Goal: Task Accomplishment & Management: Complete application form

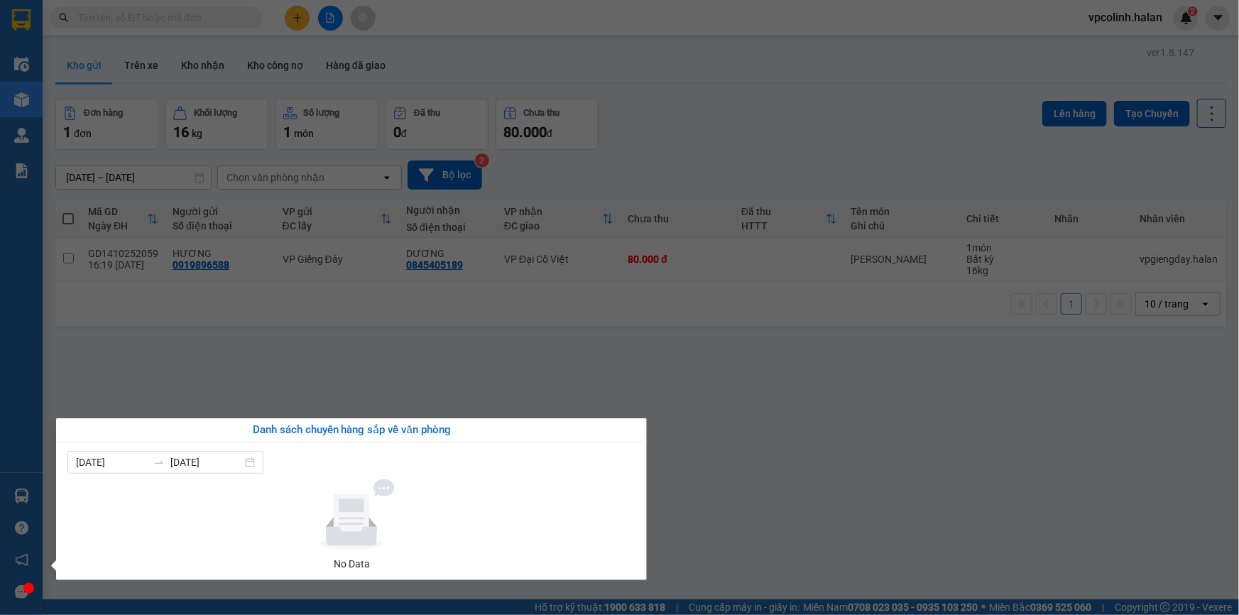
click at [50, 399] on section "Kết quả tìm kiếm ( 0 ) Bộ lọc No Data vpcolinh.halan 2 Điều hành xe Kho hàng mớ…" at bounding box center [619, 307] width 1239 height 615
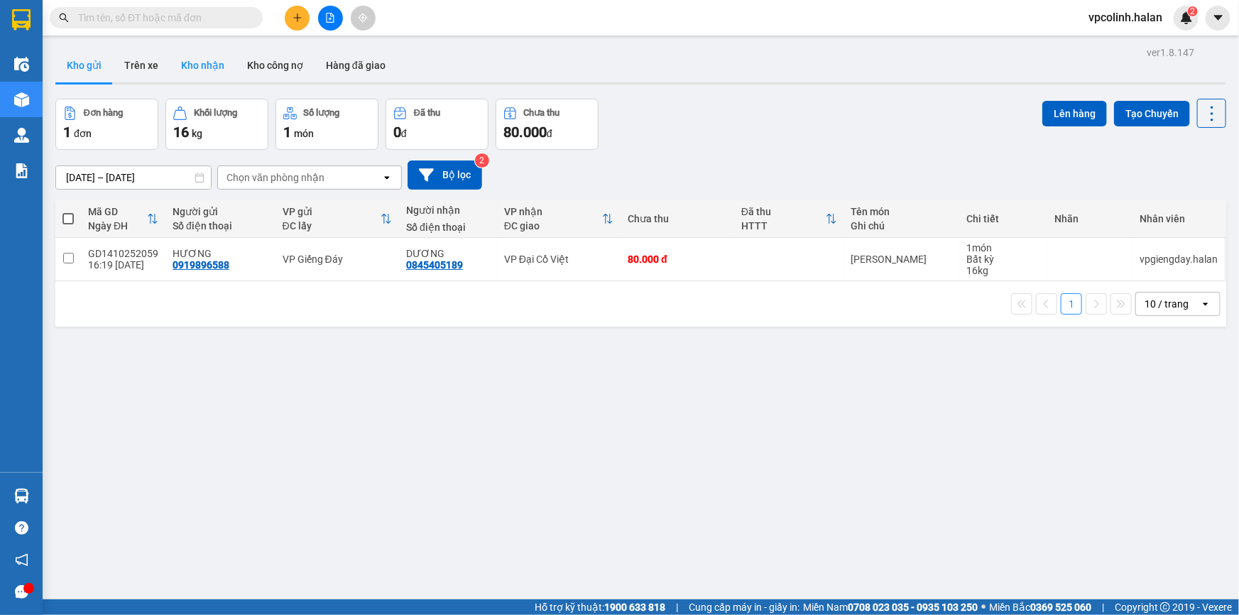
click at [188, 69] on button "Kho nhận" at bounding box center [203, 65] width 66 height 34
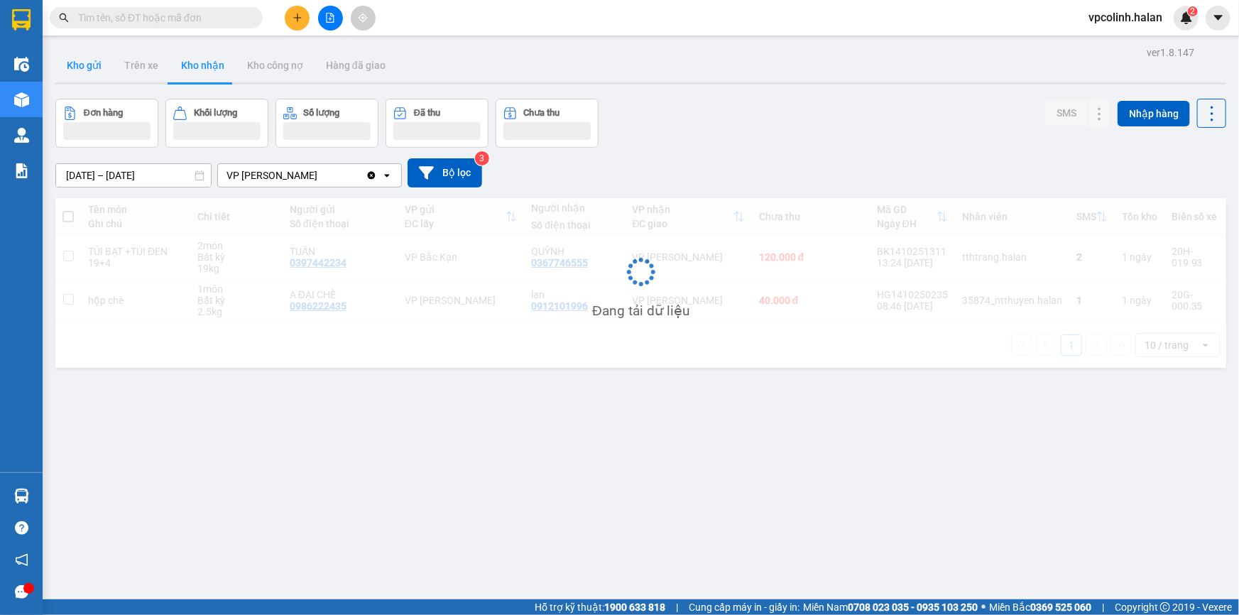
click at [72, 65] on button "Kho gửi" at bounding box center [83, 65] width 57 height 34
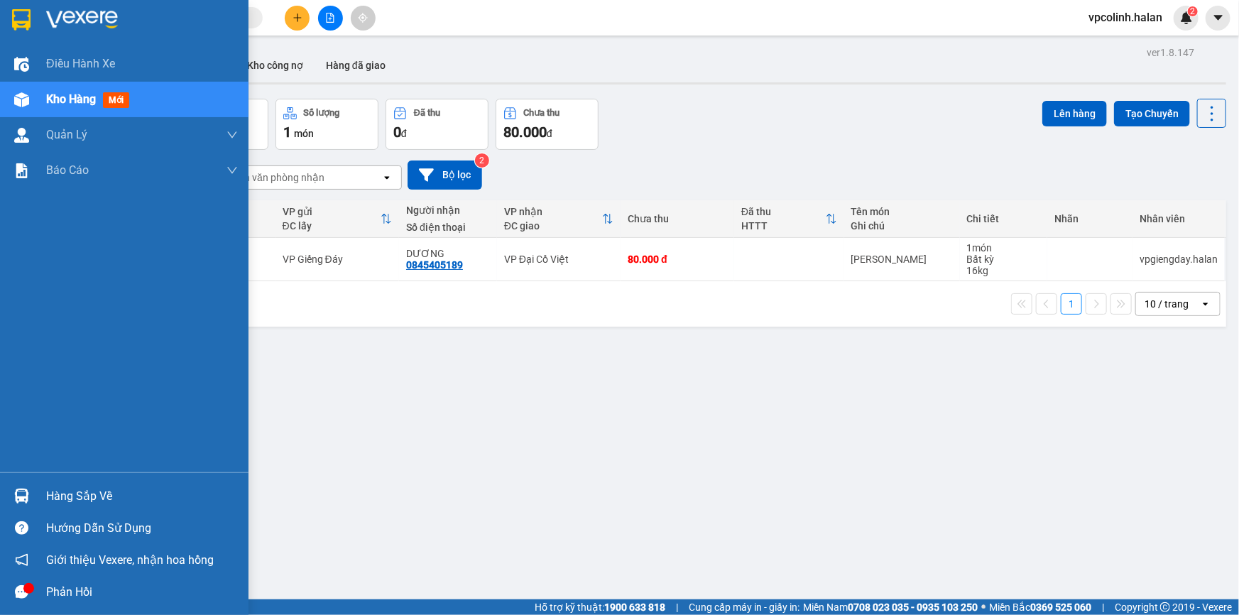
click at [15, 495] on div at bounding box center [21, 495] width 25 height 25
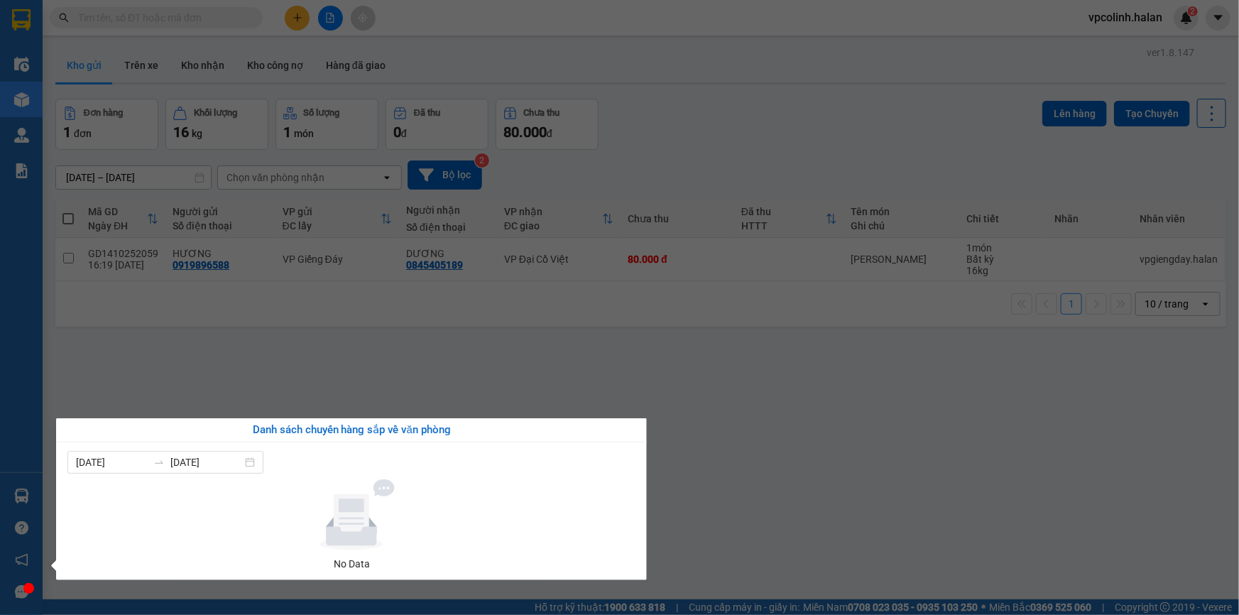
drag, startPoint x: 595, startPoint y: 362, endPoint x: 582, endPoint y: 364, distance: 13.7
click at [595, 362] on section "Kết quả tìm kiếm ( 0 ) Bộ lọc No Data vpcolinh.halan 2 Điều hành xe Kho hàng mớ…" at bounding box center [619, 307] width 1239 height 615
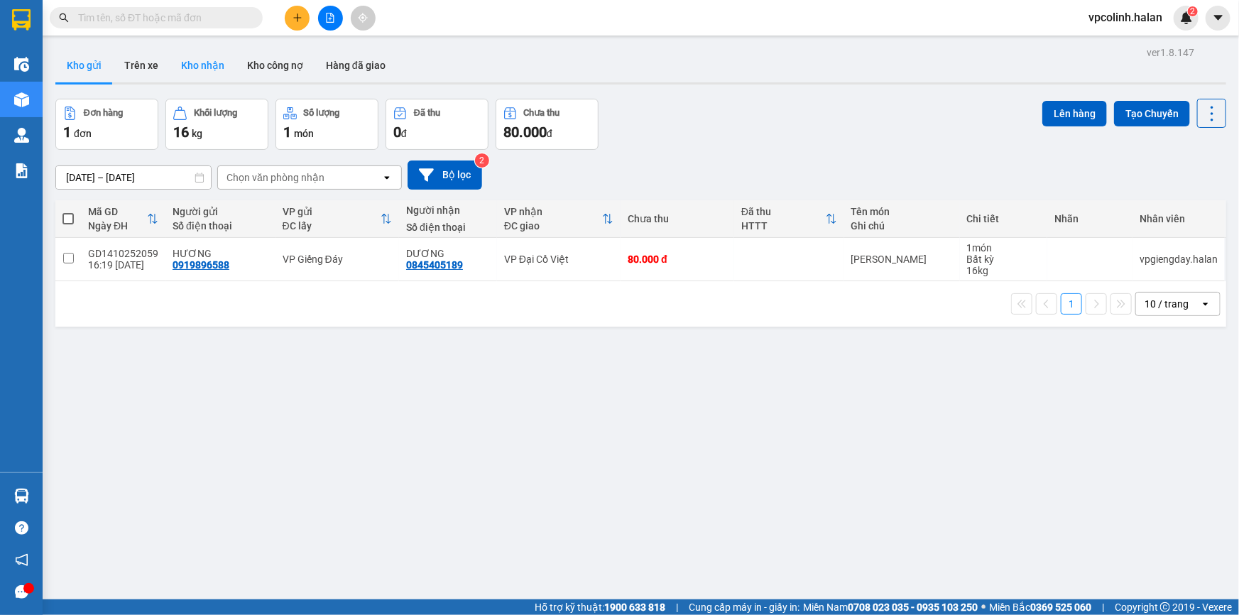
click at [222, 70] on button "Kho nhận" at bounding box center [203, 65] width 66 height 34
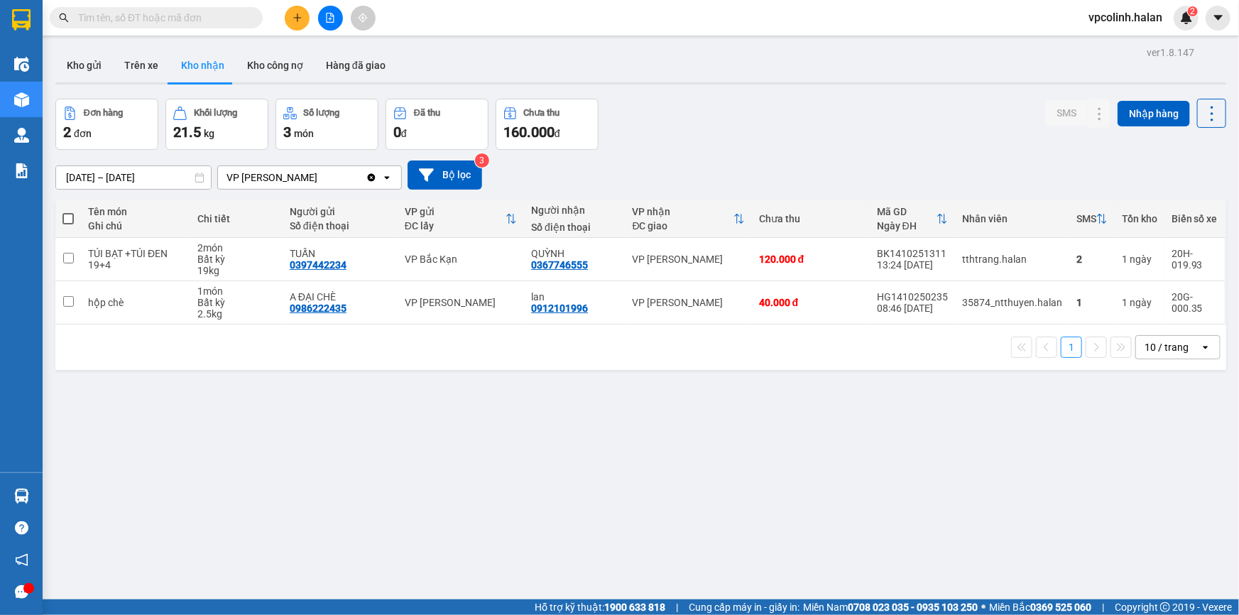
drag, startPoint x: 93, startPoint y: 71, endPoint x: 54, endPoint y: 78, distance: 39.7
click at [87, 71] on button "Kho gửi" at bounding box center [83, 65] width 57 height 34
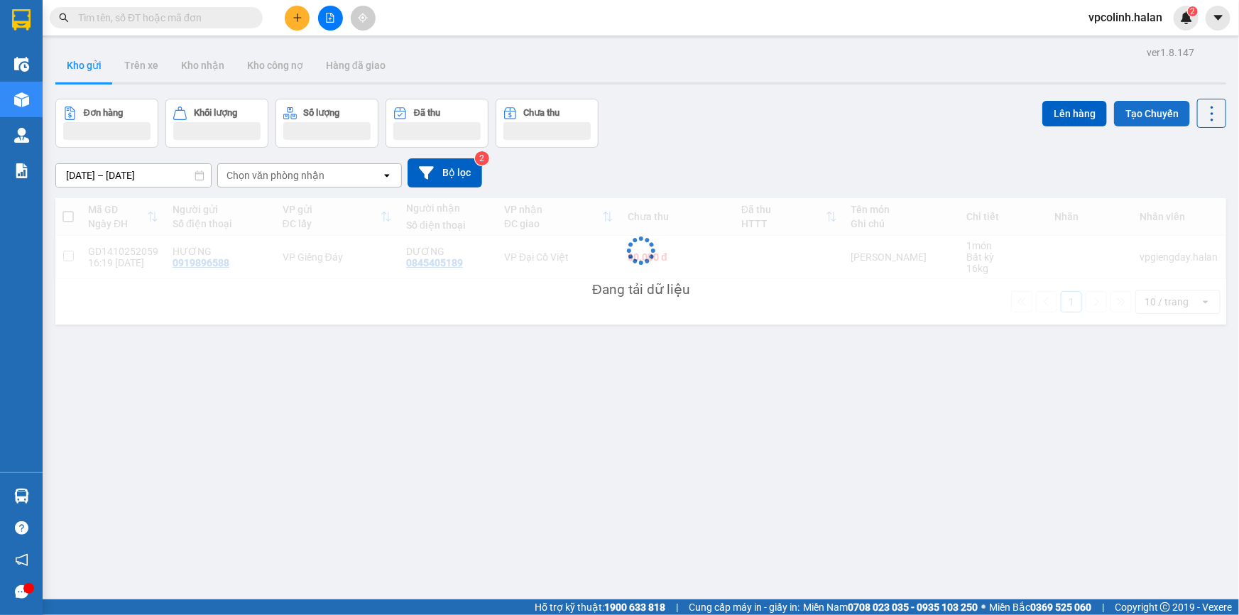
click at [1167, 112] on button "Tạo Chuyến" at bounding box center [1152, 114] width 76 height 26
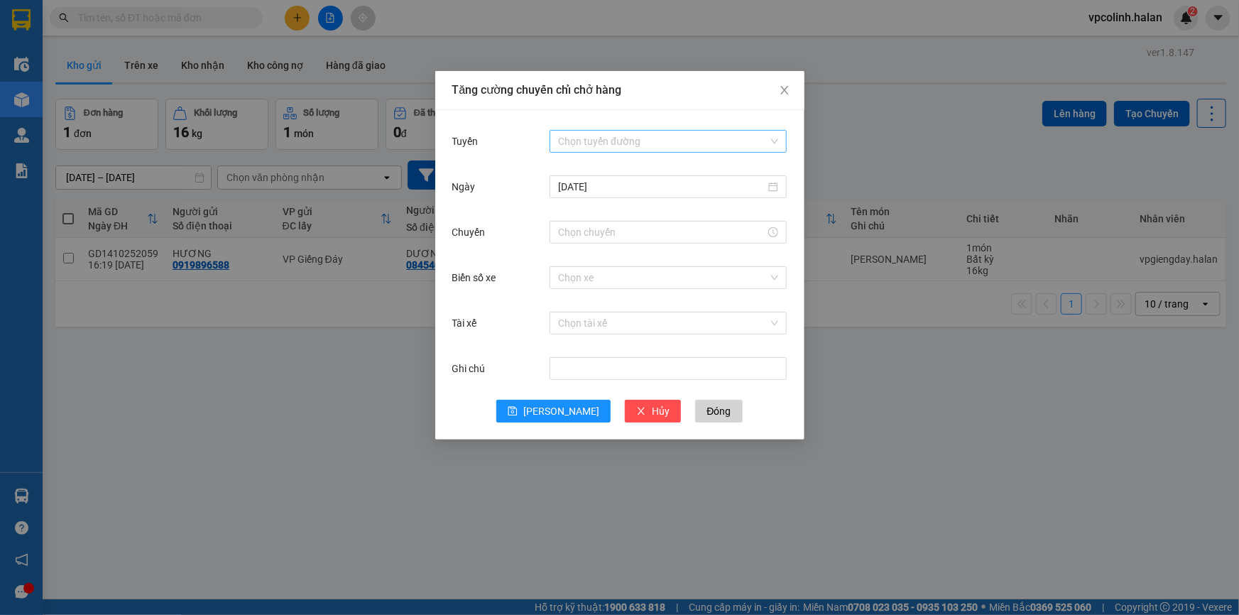
click at [736, 133] on input "Tuyến" at bounding box center [663, 141] width 210 height 21
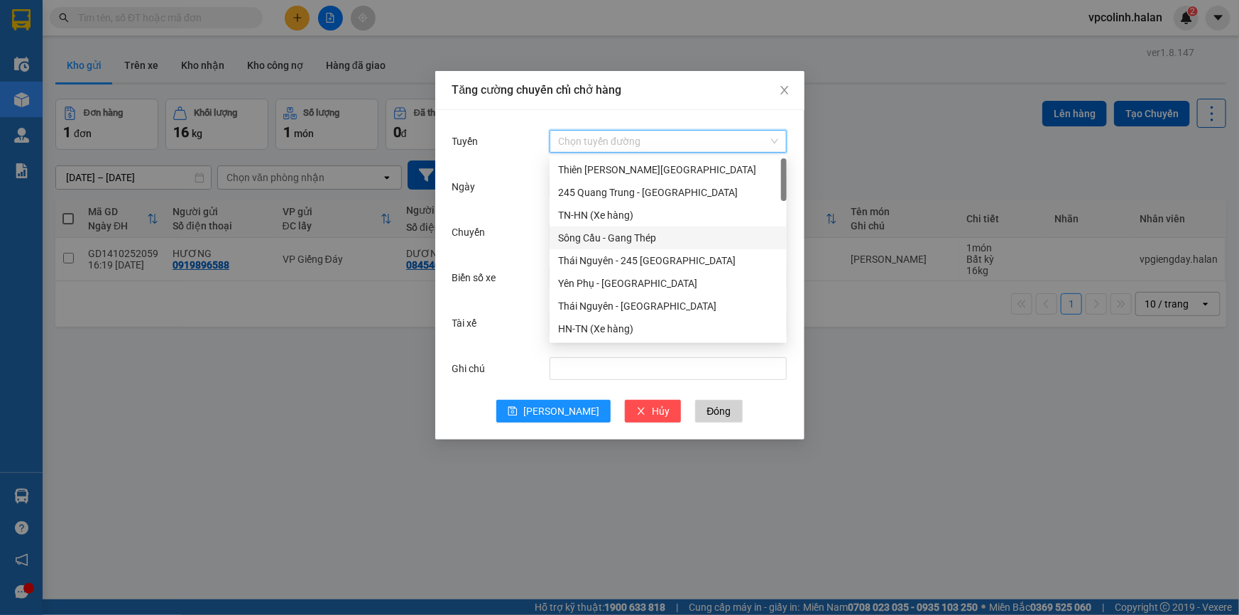
scroll to position [64, 0]
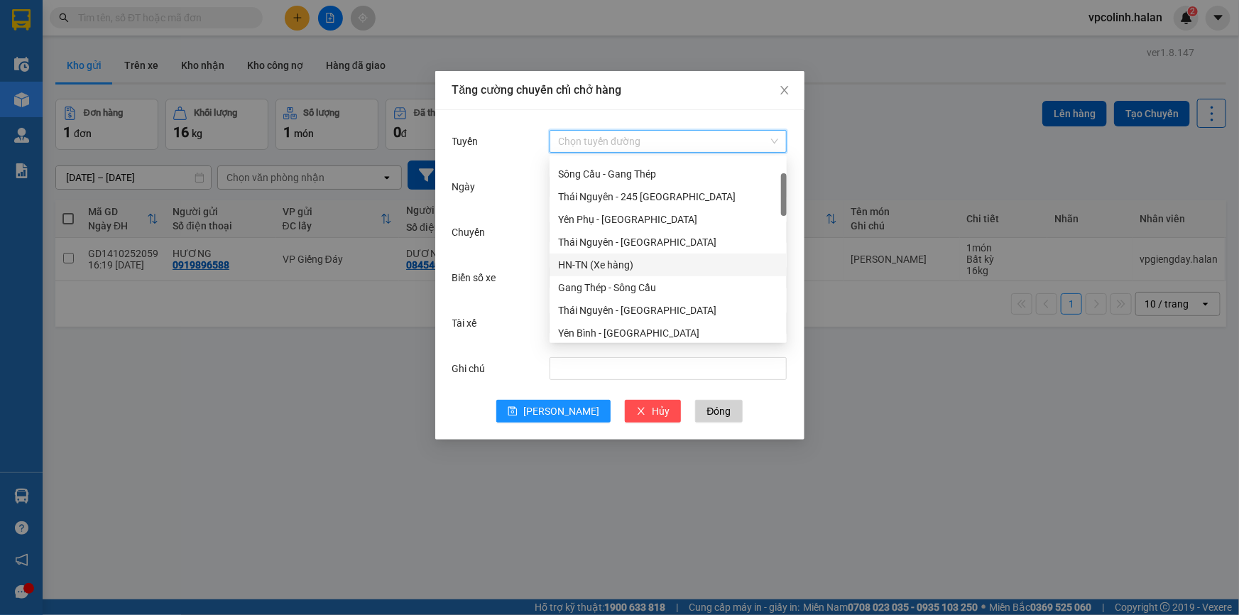
click at [610, 268] on div "HN-TN (Xe hàng)" at bounding box center [668, 265] width 220 height 16
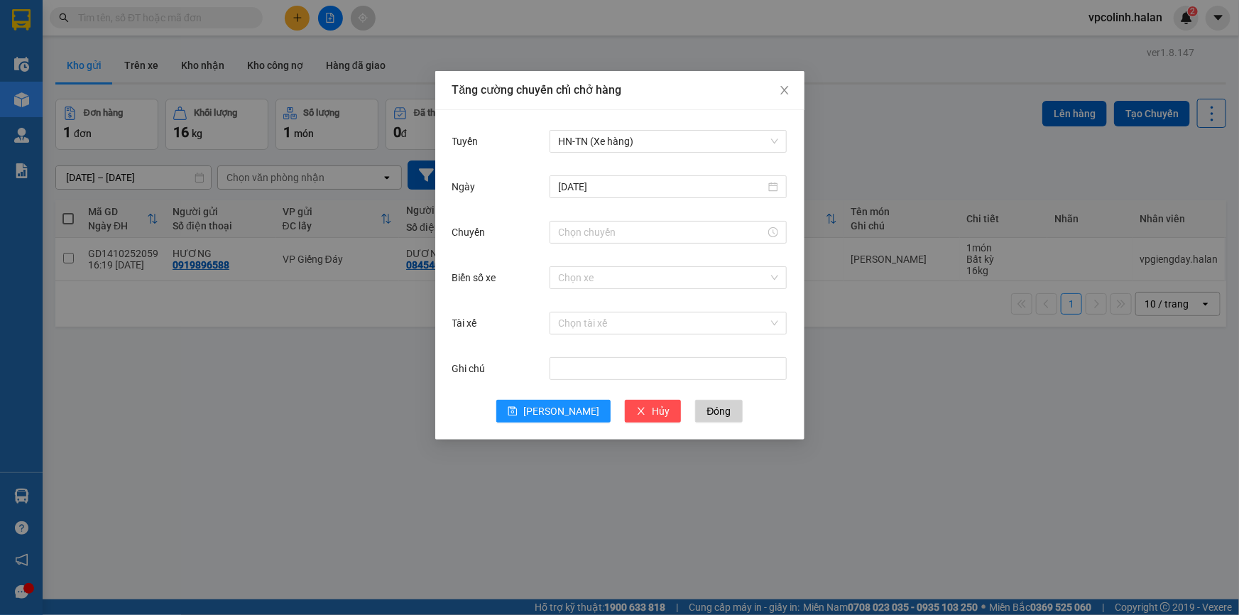
click at [591, 220] on div at bounding box center [667, 232] width 237 height 28
click at [583, 234] on input "Chuyến" at bounding box center [661, 232] width 207 height 16
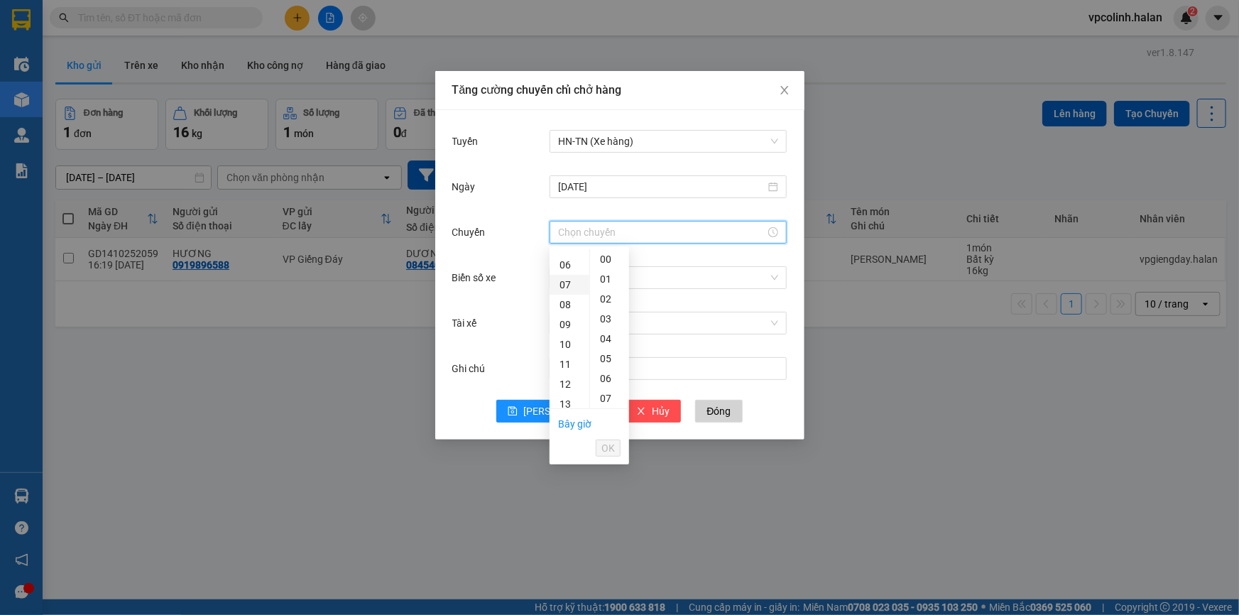
scroll to position [128, 0]
click at [568, 295] on div "08" at bounding box center [569, 290] width 40 height 20
click at [610, 377] on div "45" at bounding box center [609, 380] width 39 height 20
type input "08:45"
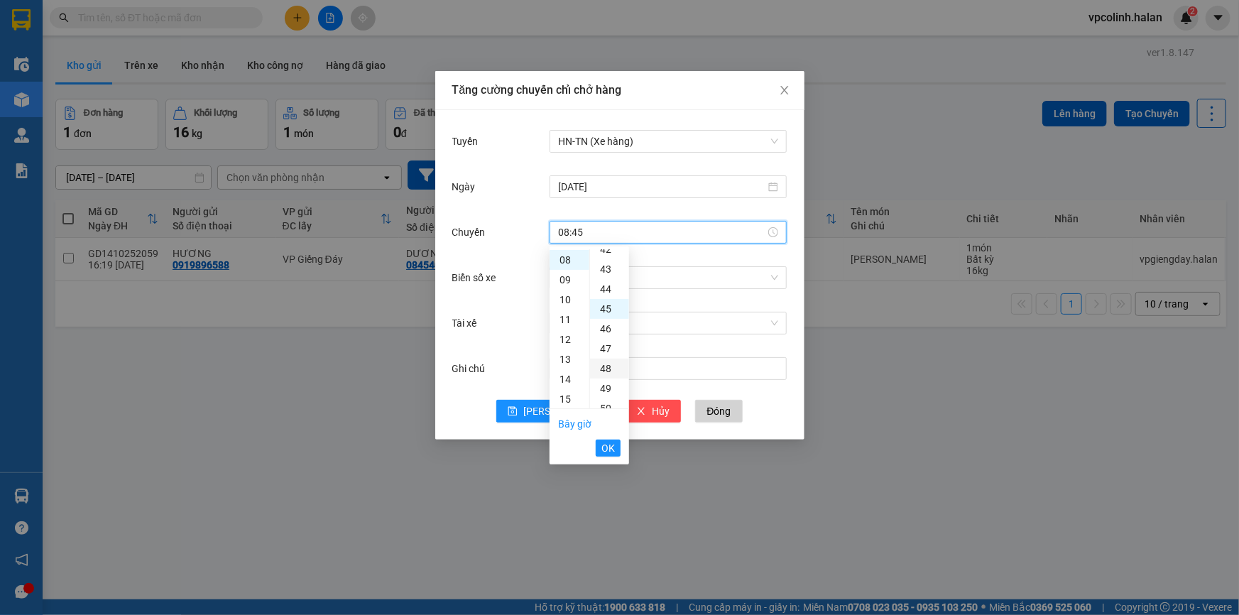
scroll to position [894, 0]
click at [608, 450] on span "OK" at bounding box center [607, 448] width 13 height 16
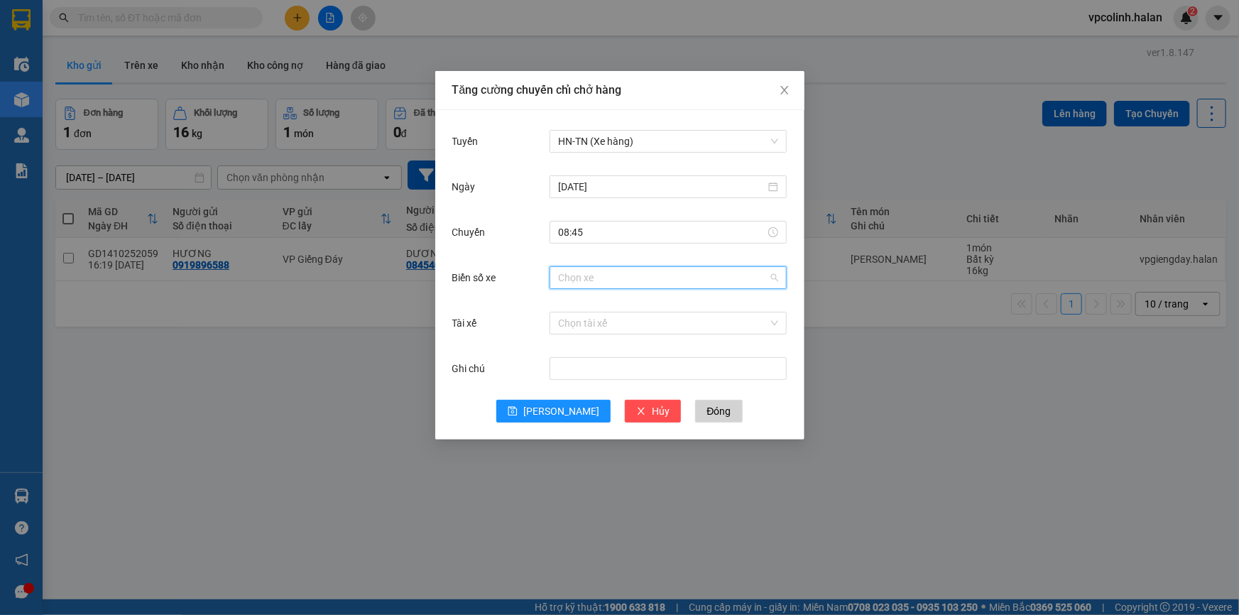
click at [561, 285] on input "Biển số xe" at bounding box center [663, 277] width 210 height 21
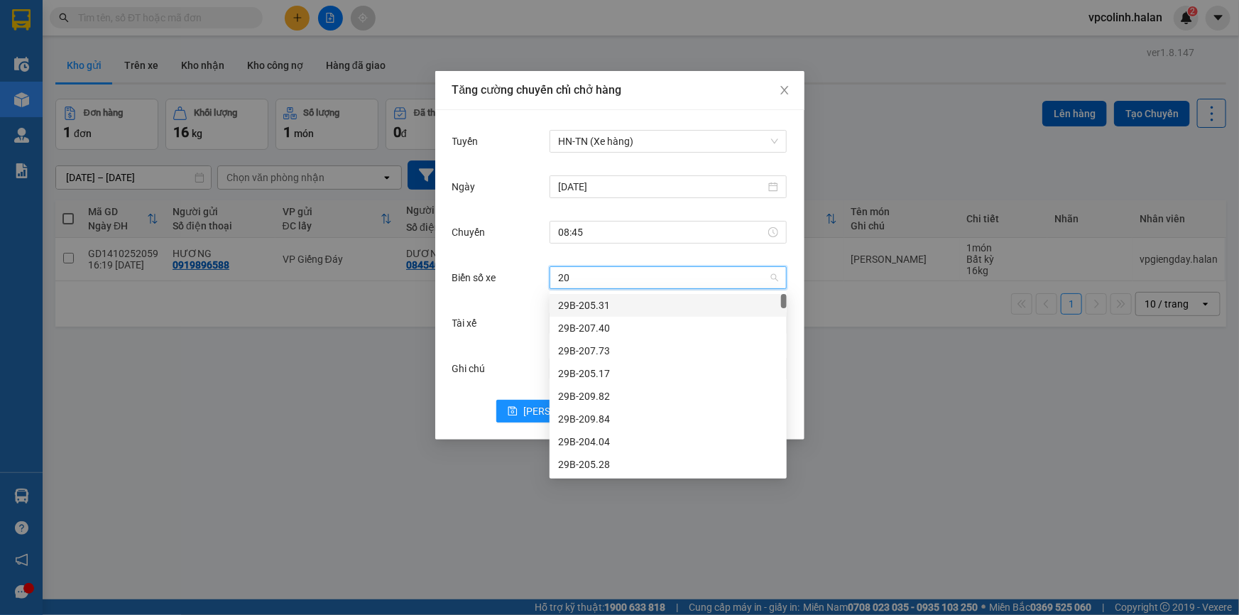
type input "20g"
click at [602, 345] on div "20G-000.32" at bounding box center [668, 351] width 220 height 16
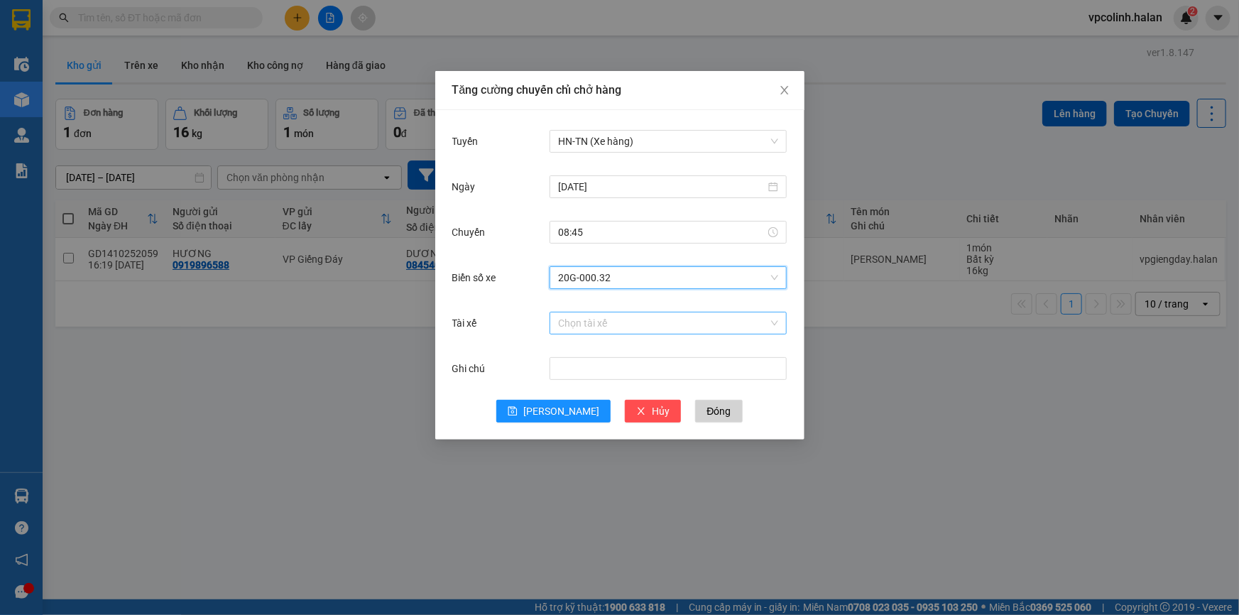
click at [602, 320] on input "Tài xế" at bounding box center [663, 322] width 210 height 21
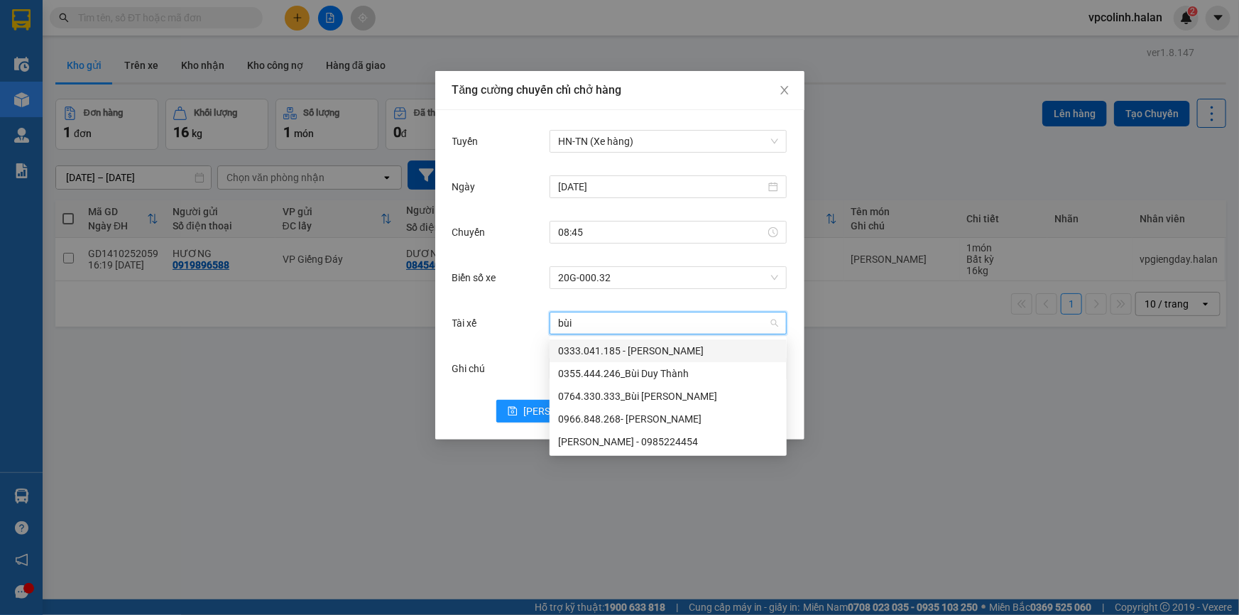
type input "[PERSON_NAME]"
click at [568, 440] on div "[PERSON_NAME] - 0985224454" at bounding box center [668, 442] width 220 height 16
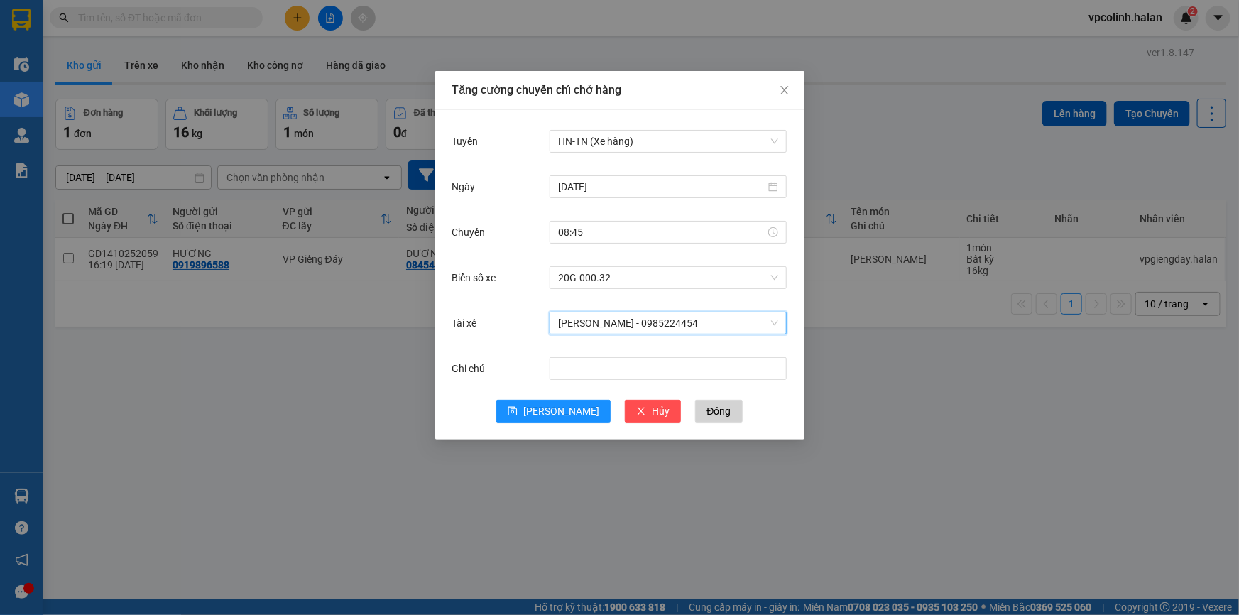
click at [554, 424] on div "Tuyến HN-[GEOGRAPHIC_DATA] (Xe hàng) [DATE] Chuyến 08:45 Biển số xe 20G-000.32 …" at bounding box center [619, 274] width 369 height 329
click at [554, 414] on span "[PERSON_NAME]" at bounding box center [561, 411] width 76 height 16
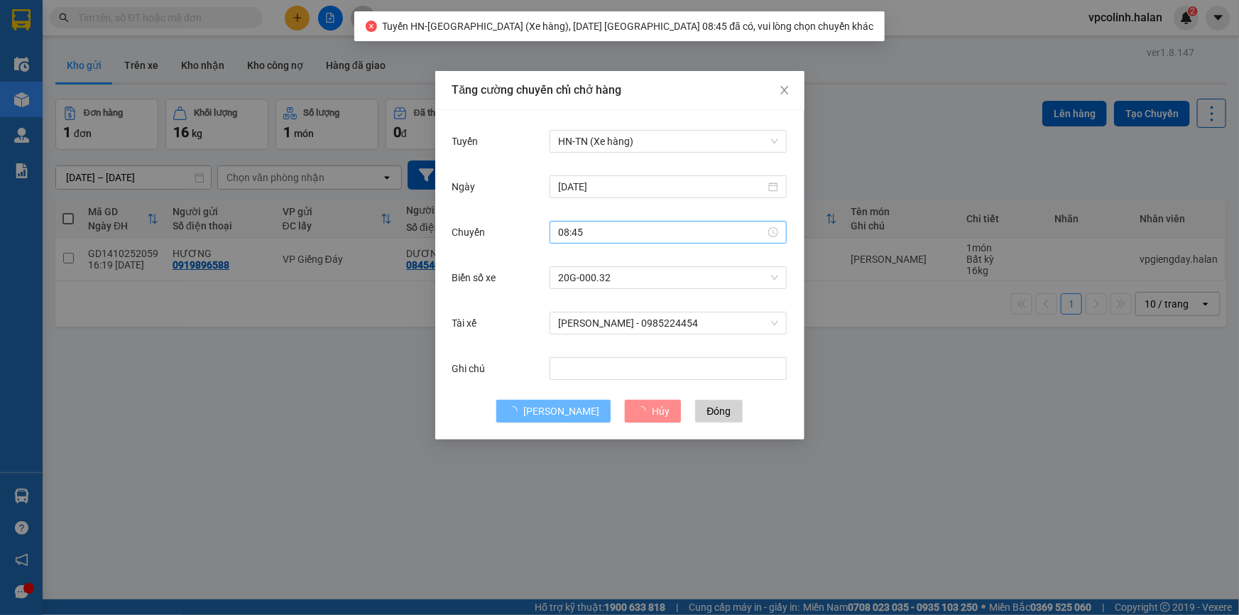
click at [596, 237] on input "08:45" at bounding box center [661, 232] width 207 height 16
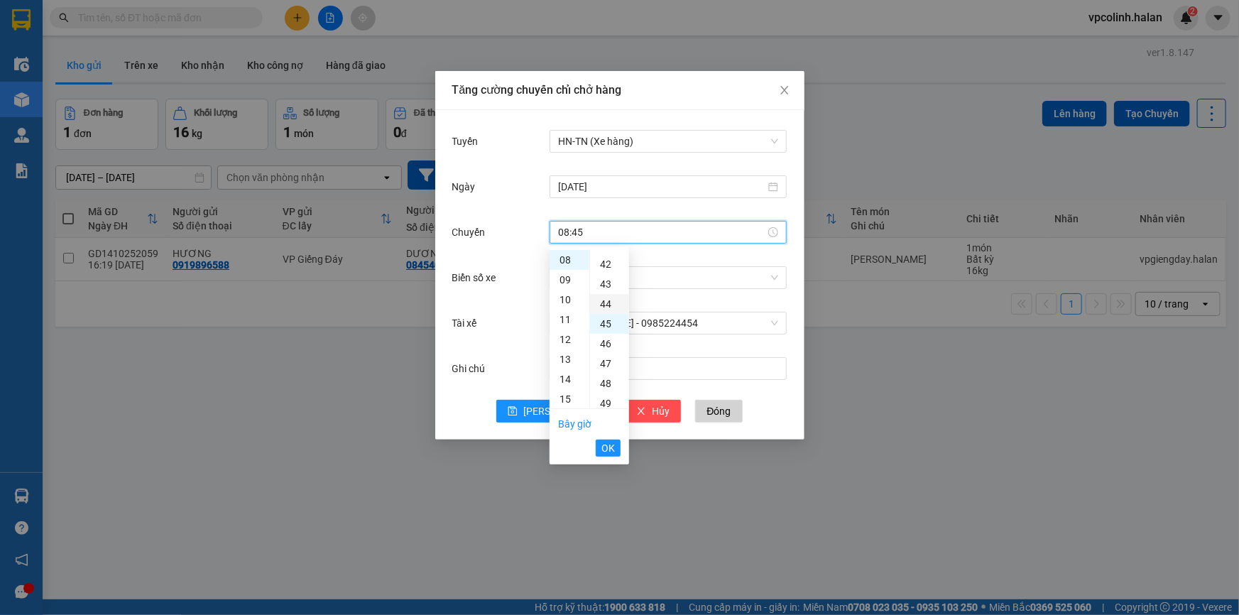
click at [613, 301] on div "44" at bounding box center [609, 304] width 39 height 20
type input "08:44"
click at [604, 452] on span "OK" at bounding box center [607, 448] width 13 height 16
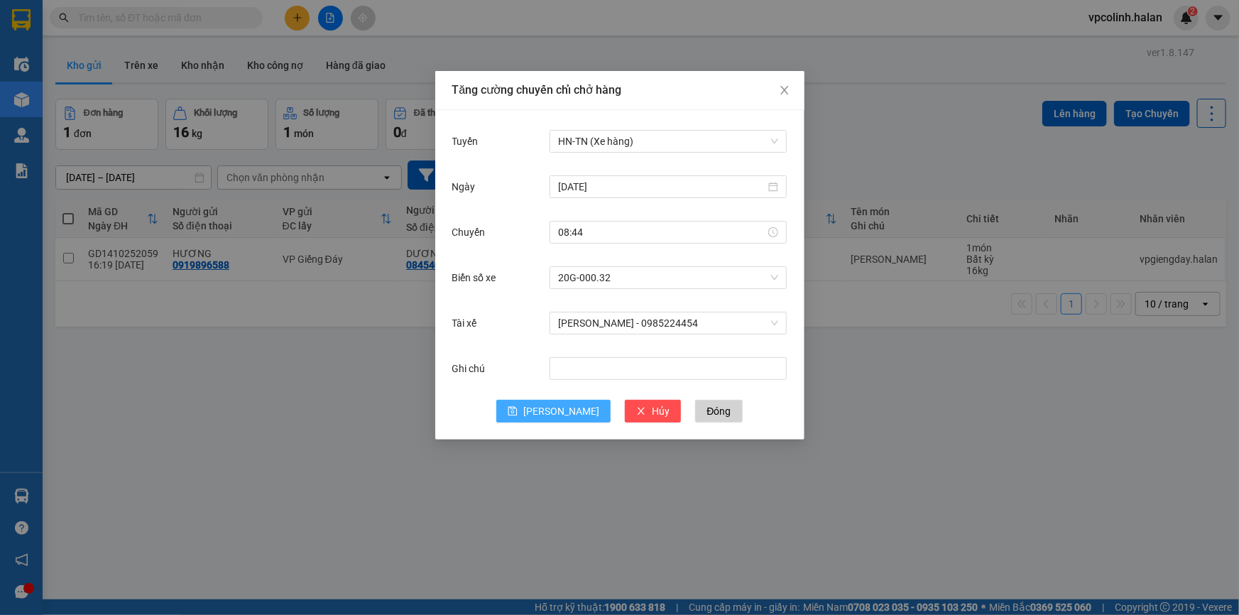
click at [562, 409] on span "[PERSON_NAME]" at bounding box center [561, 411] width 76 height 16
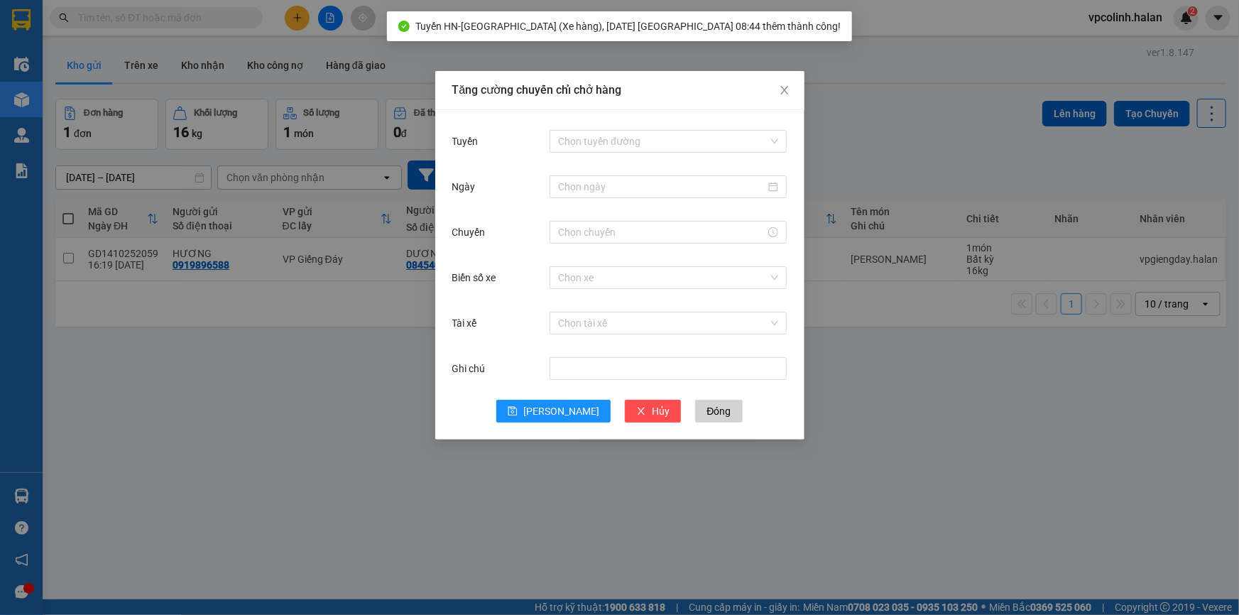
click at [369, 358] on div "Tăng cường chuyến chỉ chở hàng Tuyến Chọn tuyến đường Ngày Chuyến Biển số xe Ch…" at bounding box center [619, 307] width 1239 height 615
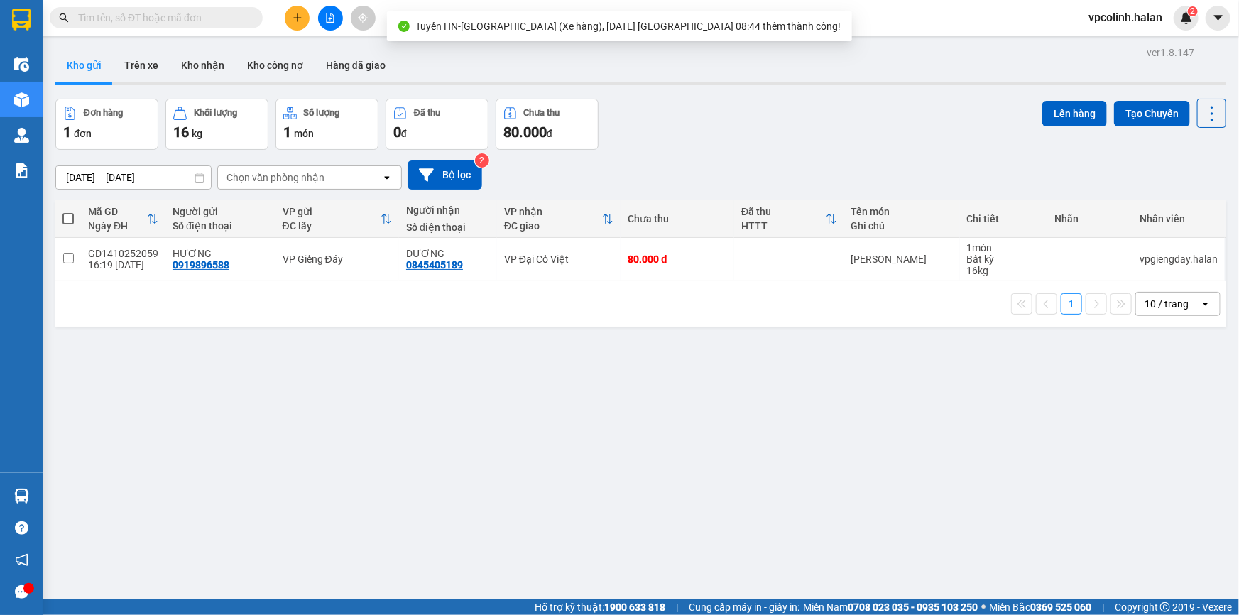
click at [368, 275] on td "VP Giếng Đáy" at bounding box center [336, 259] width 123 height 43
checkbox input "true"
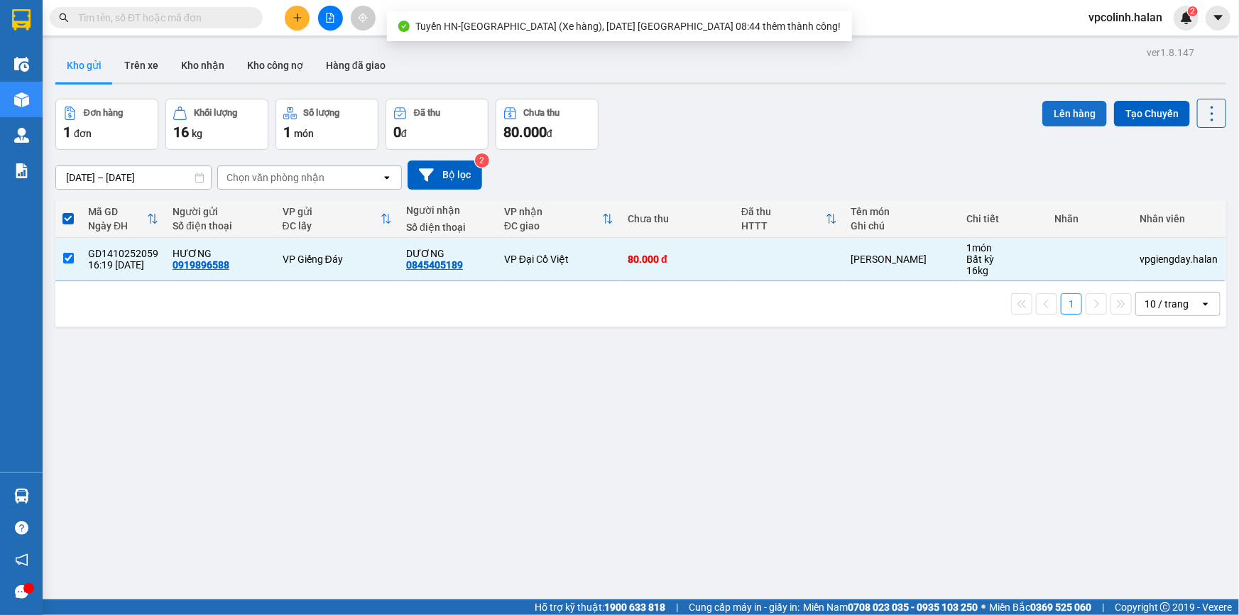
click at [1053, 114] on button "Lên hàng" at bounding box center [1074, 114] width 65 height 26
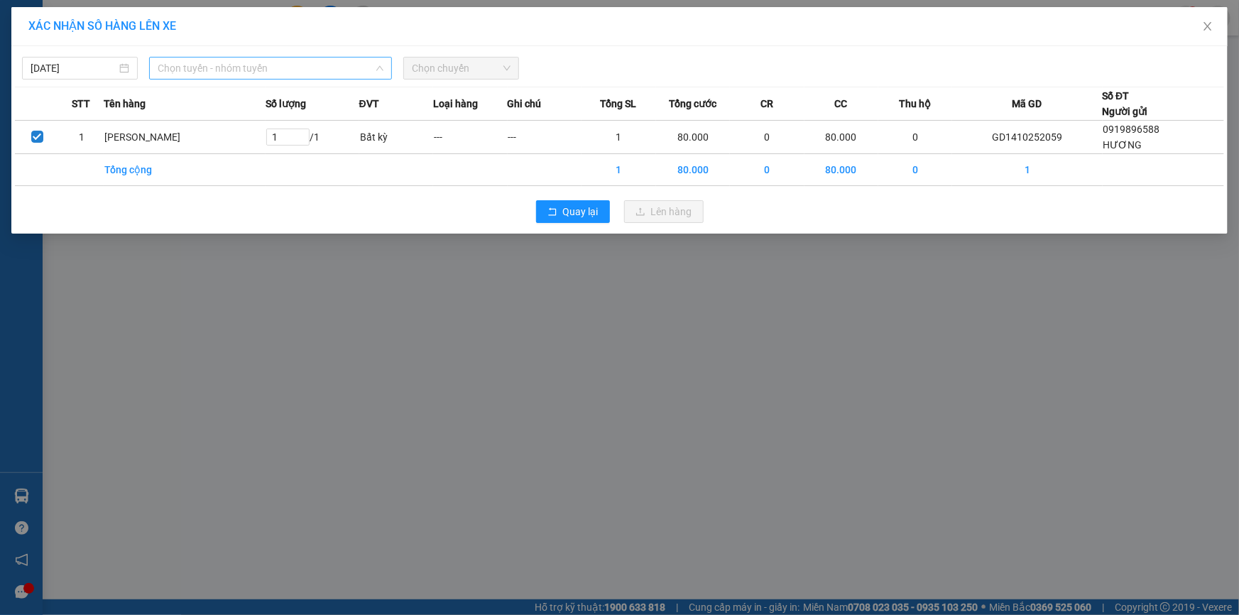
drag, startPoint x: 307, startPoint y: 79, endPoint x: 308, endPoint y: 60, distance: 19.2
click at [309, 70] on div "Chọn tuyến - nhóm tuyến" at bounding box center [270, 68] width 243 height 23
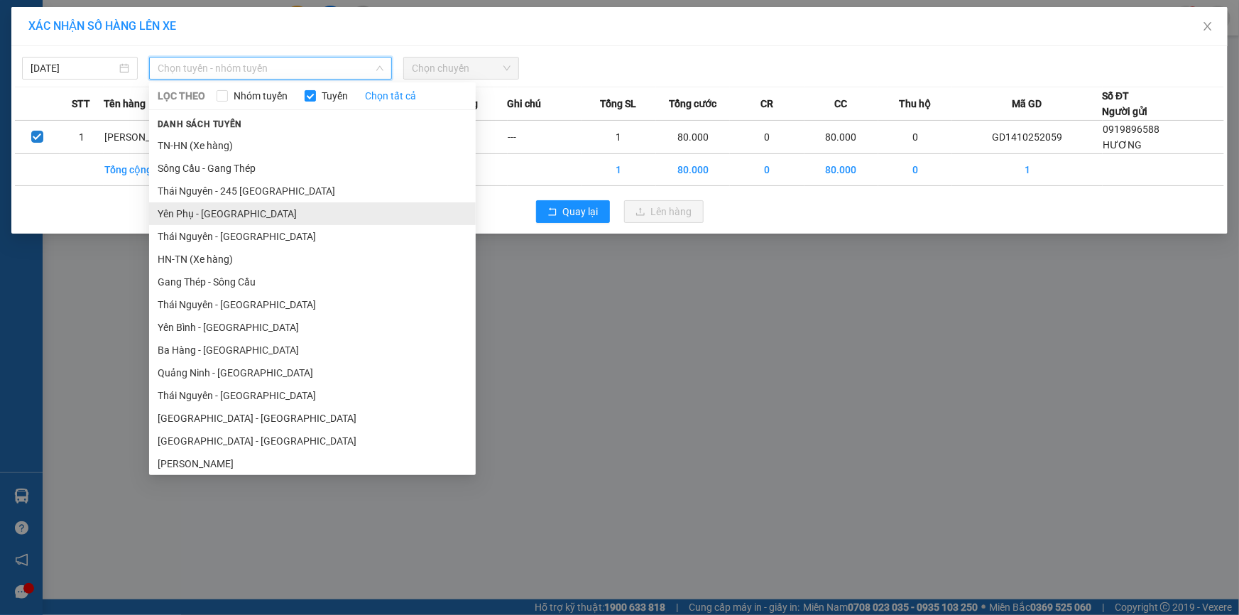
scroll to position [64, 0]
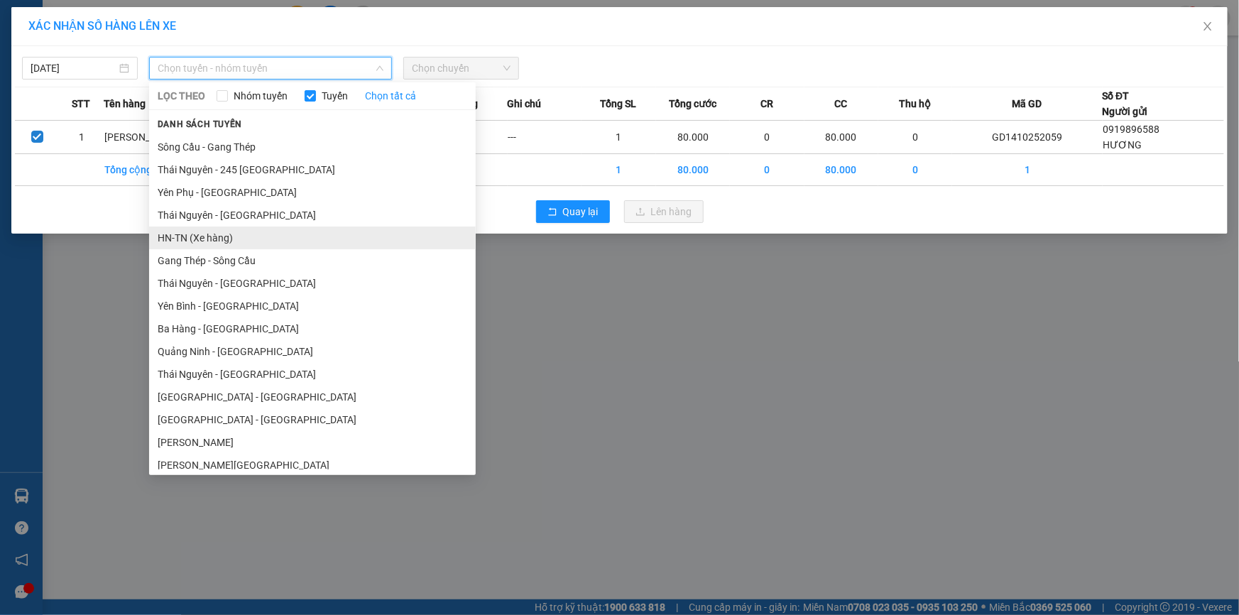
drag, startPoint x: 209, startPoint y: 226, endPoint x: 223, endPoint y: 207, distance: 23.4
click at [209, 227] on li "HN-TN (Xe hàng)" at bounding box center [312, 237] width 326 height 23
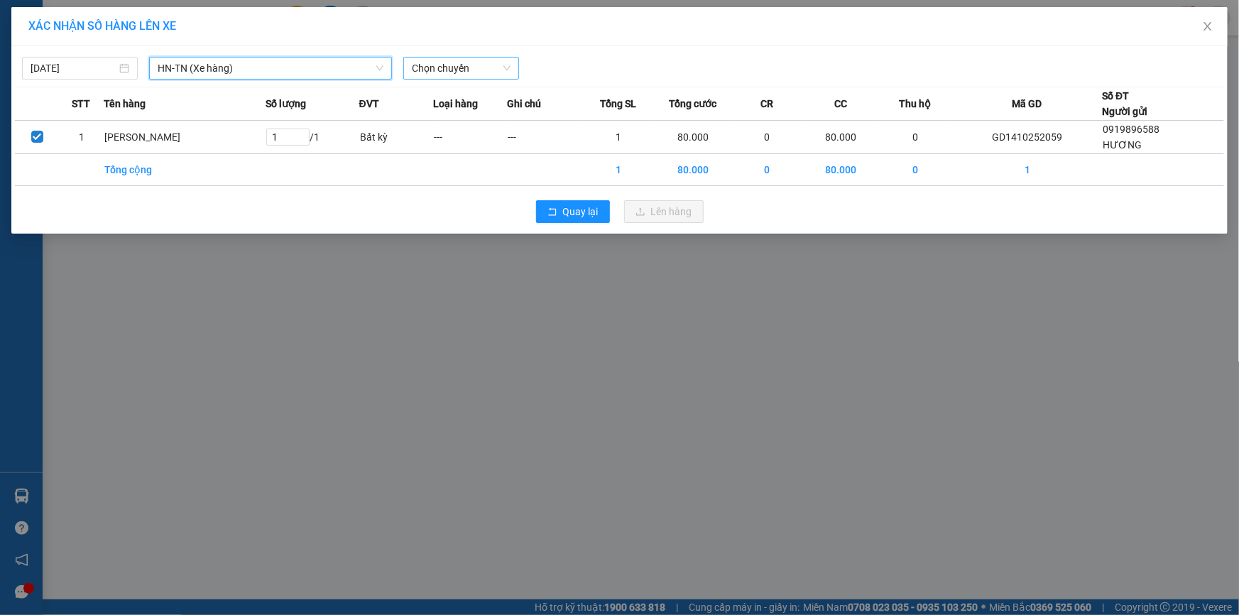
click at [451, 66] on span "Chọn chuyến" at bounding box center [461, 67] width 99 height 21
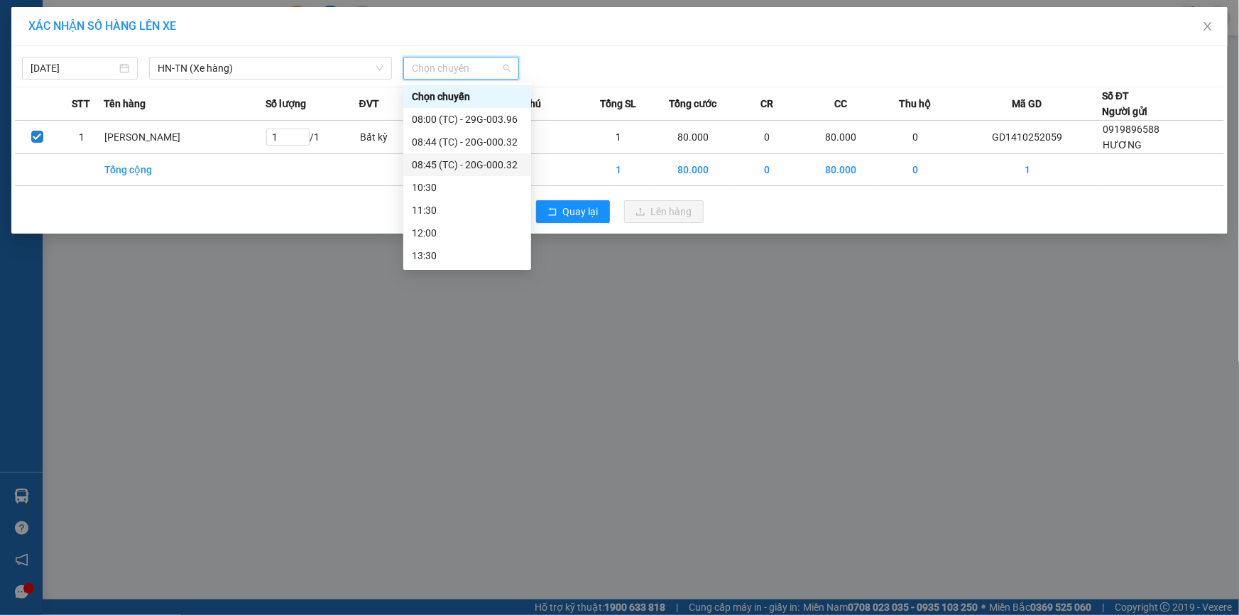
click at [467, 155] on div "08:45 (TC) - 20G-000.32" at bounding box center [467, 164] width 128 height 23
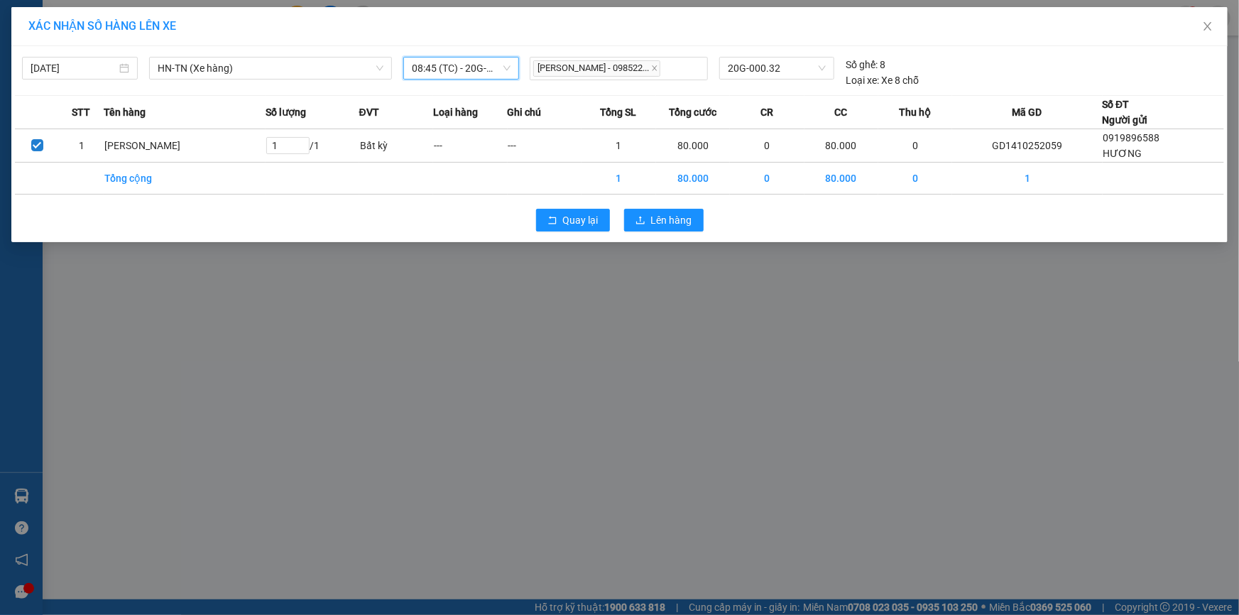
click at [463, 66] on span "08:45 (TC) - 20G-000.32" at bounding box center [461, 67] width 99 height 21
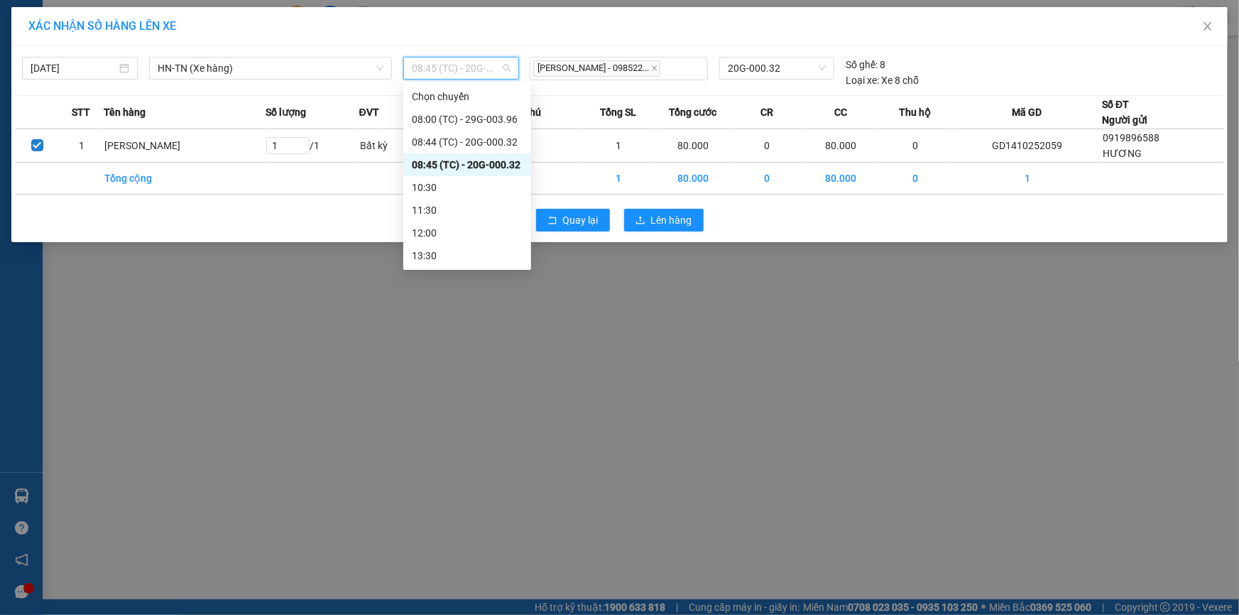
click at [476, 162] on div "08:45 (TC) - 20G-000.32" at bounding box center [467, 165] width 111 height 16
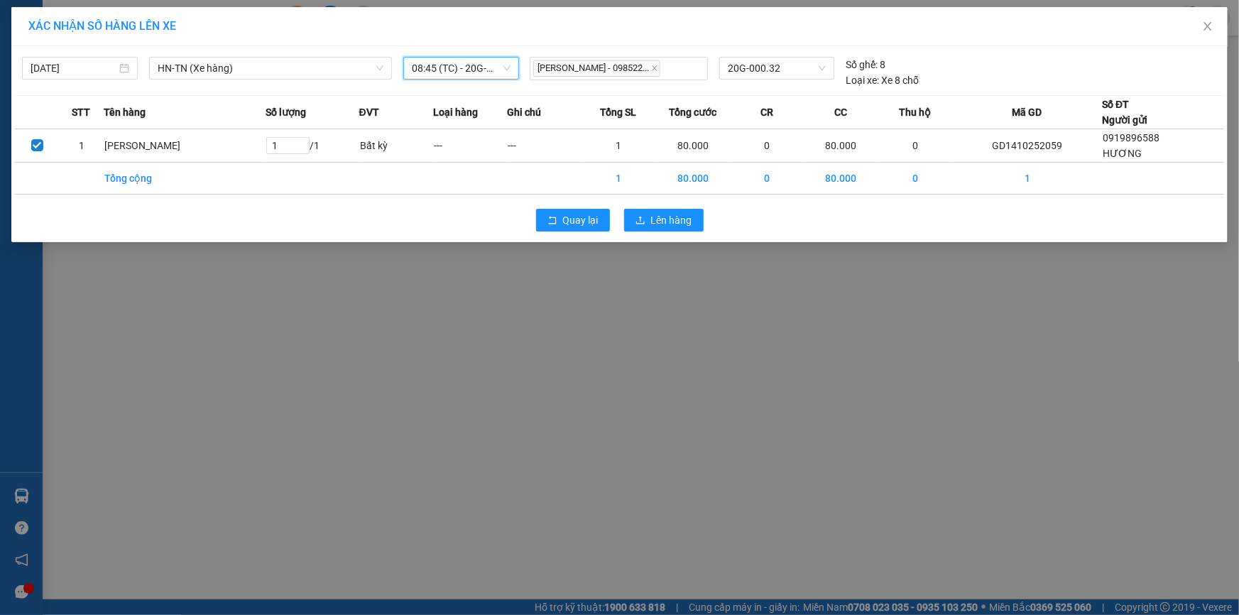
click at [676, 231] on div "Quay lại Lên hàng" at bounding box center [619, 220] width 1209 height 37
click at [671, 229] on button "Lên hàng" at bounding box center [663, 220] width 79 height 23
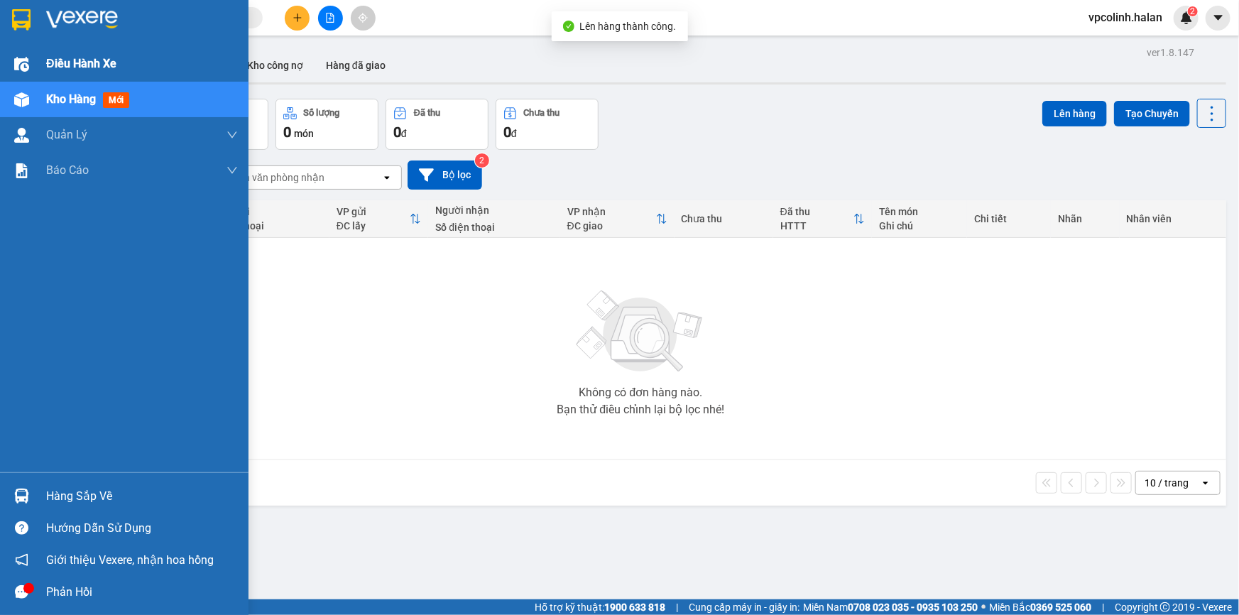
click at [106, 66] on span "Điều hành xe" at bounding box center [81, 64] width 70 height 18
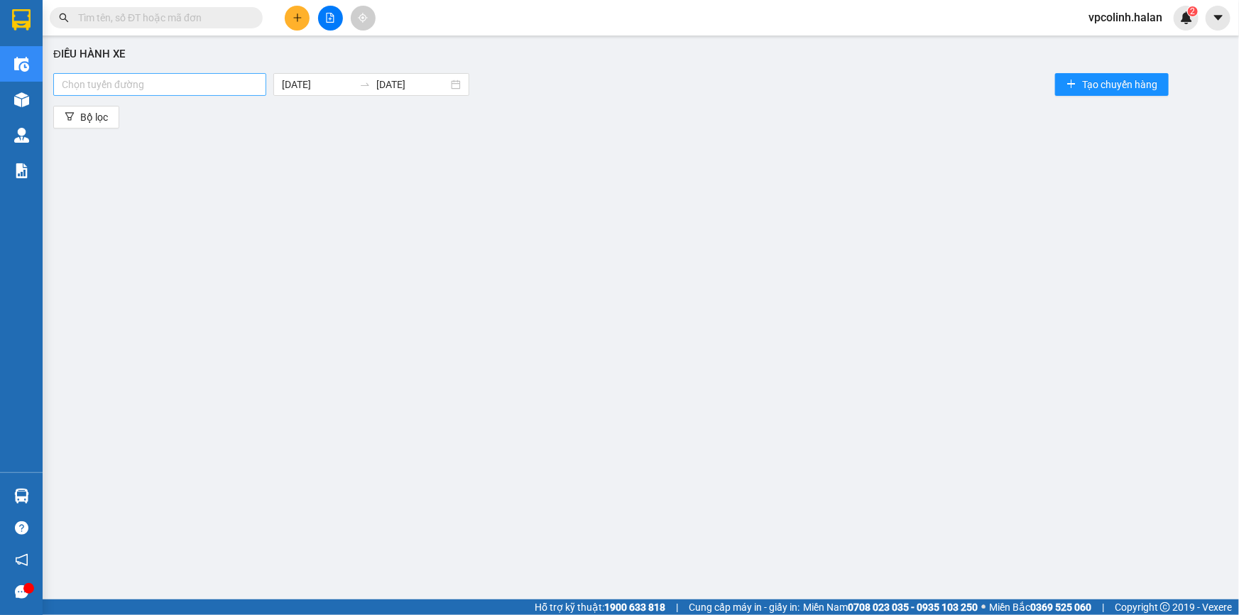
click at [146, 84] on div at bounding box center [160, 84] width 206 height 17
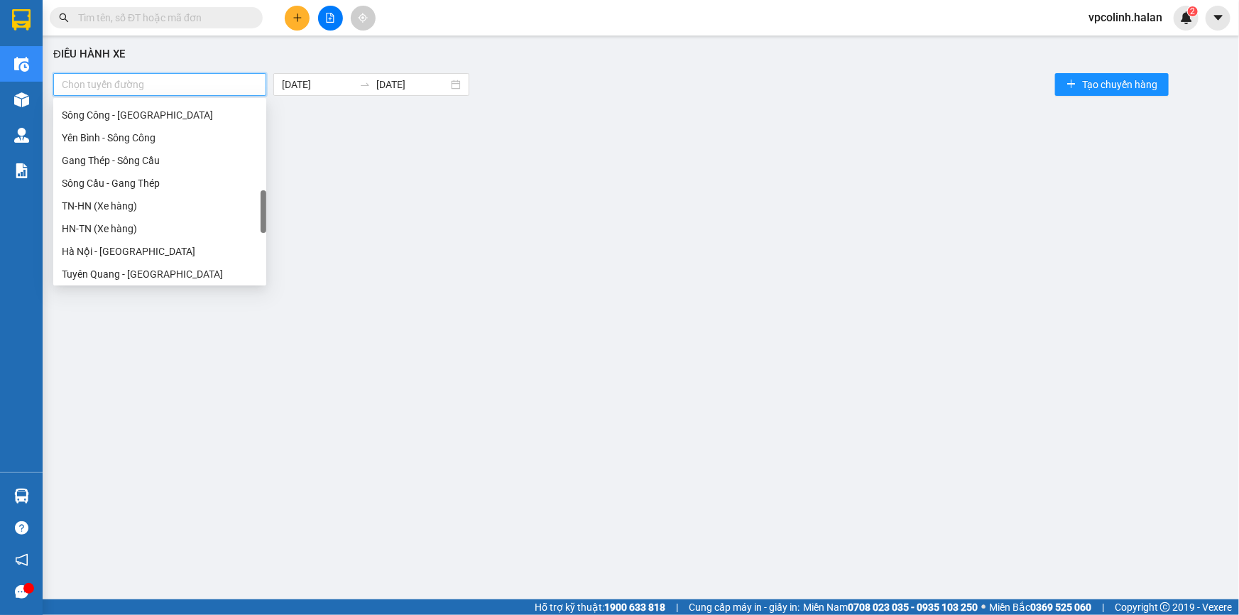
scroll to position [516, 0]
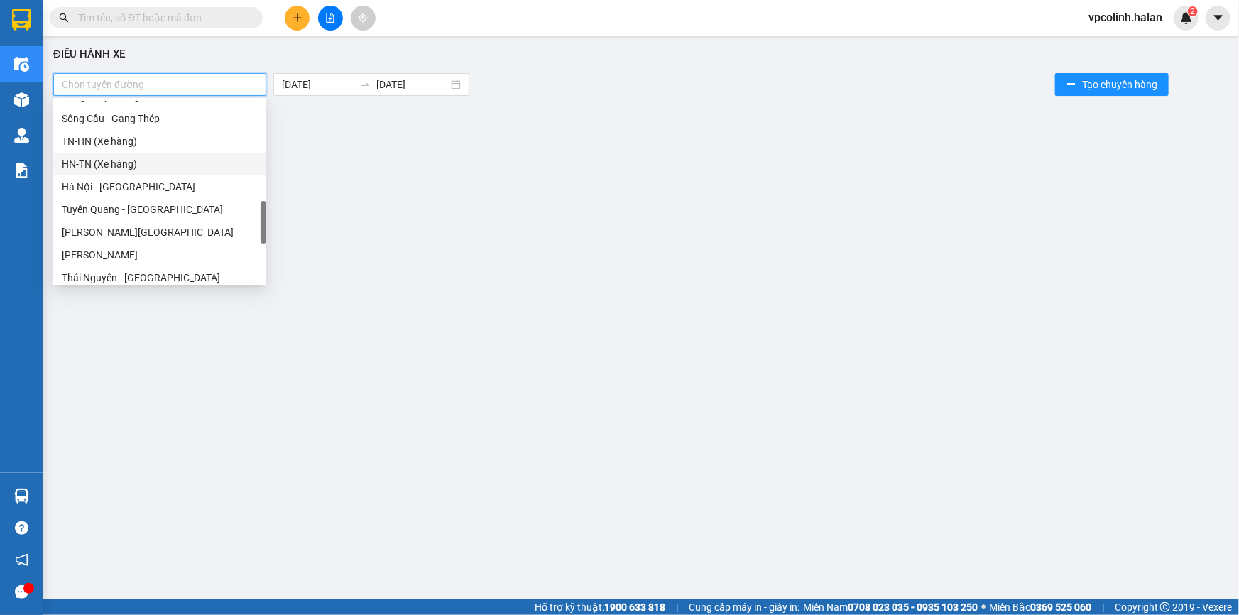
click at [106, 163] on div "HN-TN (Xe hàng)" at bounding box center [160, 164] width 196 height 16
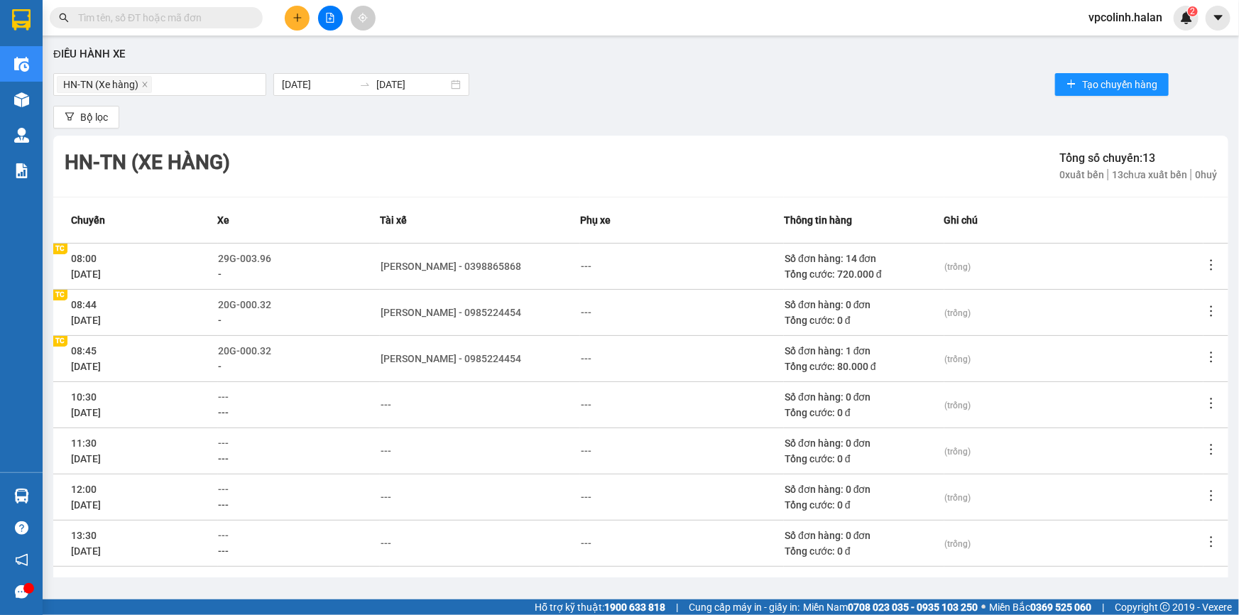
click at [601, 120] on div "Bộ lọc" at bounding box center [640, 117] width 1175 height 23
click at [1204, 310] on icon "more" at bounding box center [1211, 311] width 14 height 14
click at [1137, 401] on icon "close-circle" at bounding box center [1134, 406] width 10 height 10
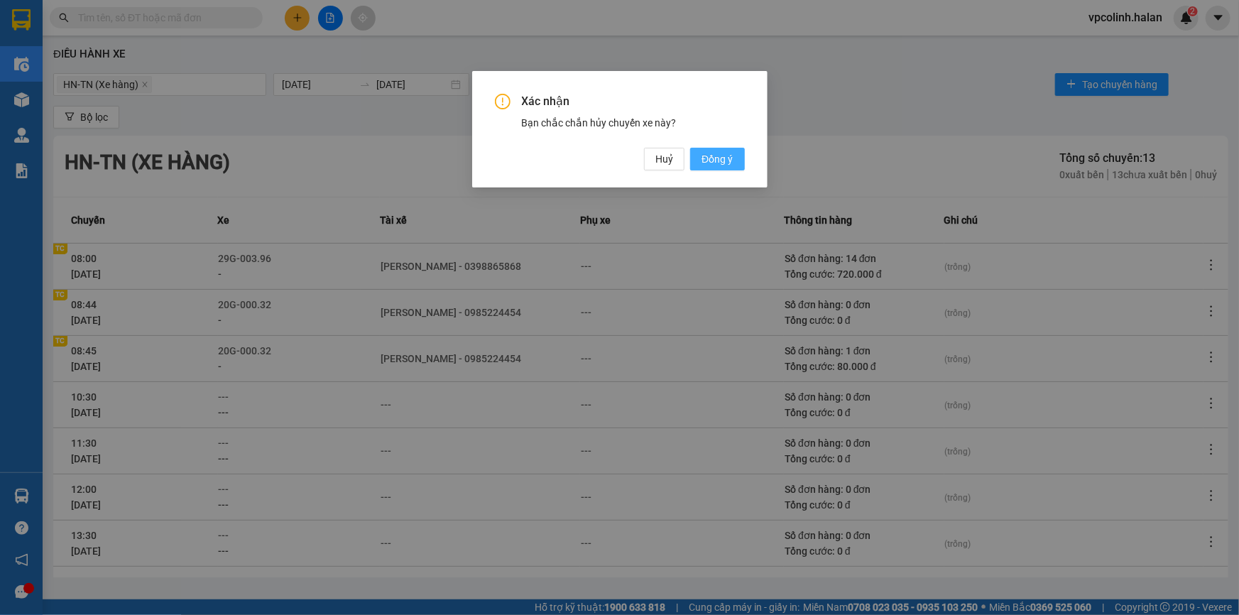
click at [732, 155] on span "Đồng ý" at bounding box center [716, 159] width 31 height 16
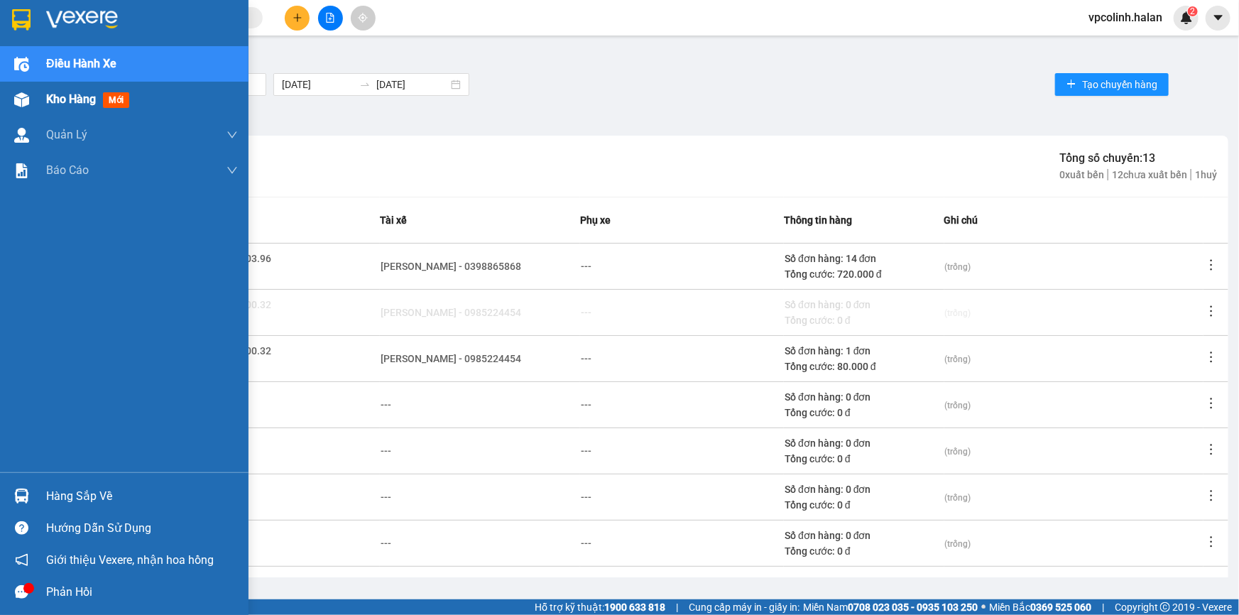
click at [11, 99] on div at bounding box center [21, 99] width 25 height 25
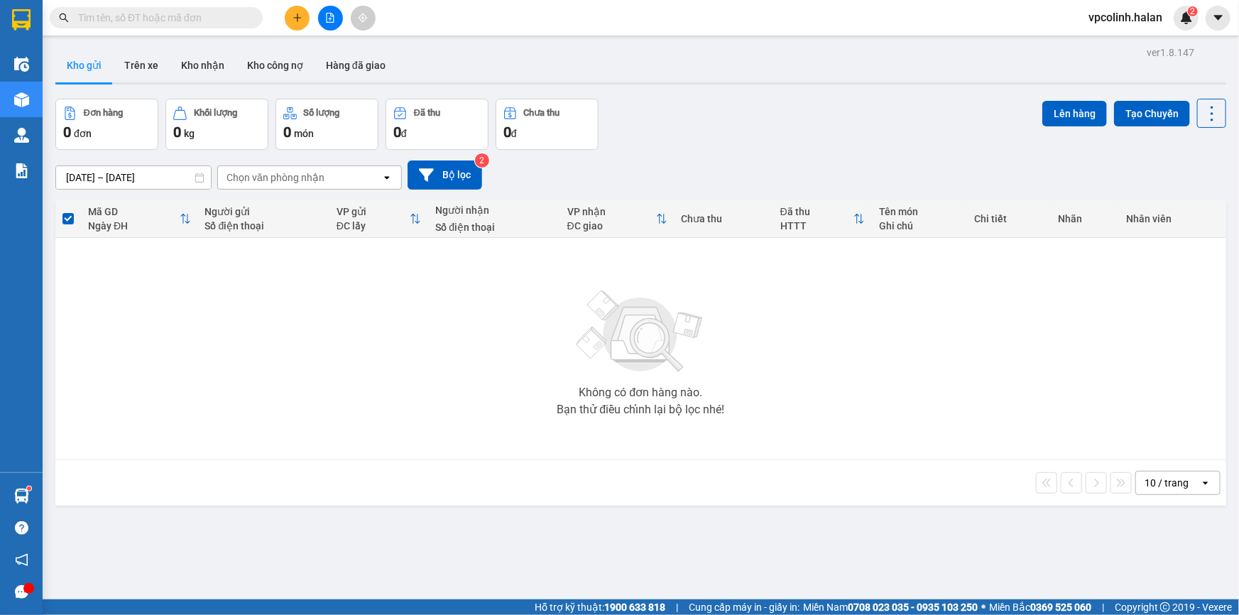
click at [120, 18] on input "text" at bounding box center [162, 18] width 168 height 16
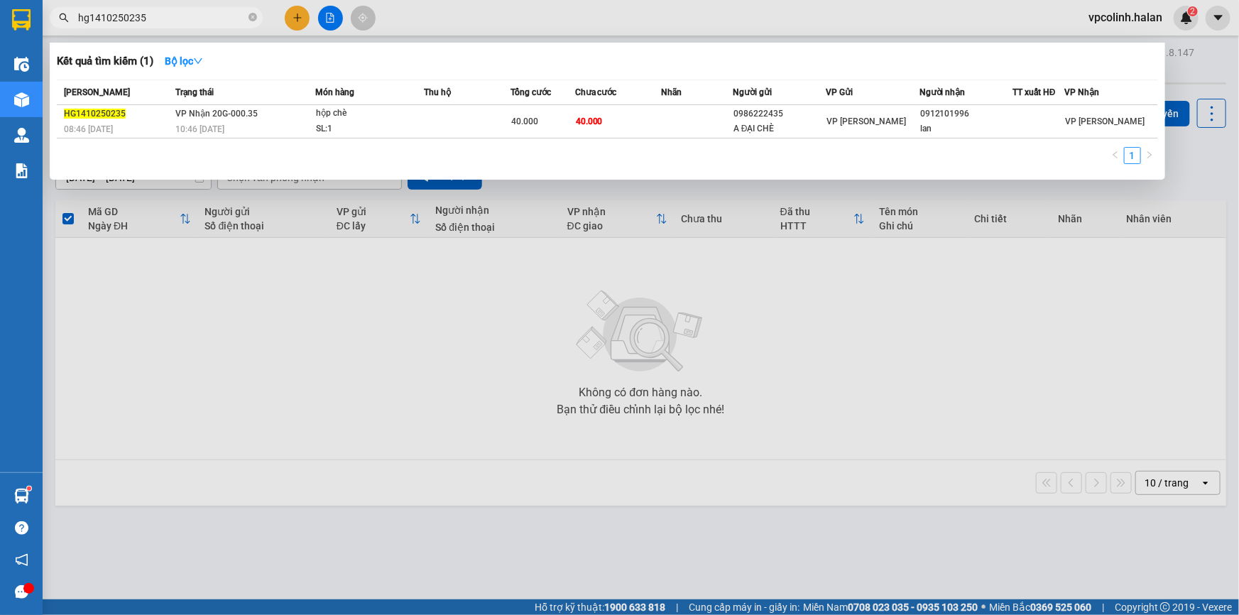
type input "hg1410250235"
click at [874, 106] on table "[PERSON_NAME] thái Món hàng Thu hộ Tổng cước Chưa cước Nhãn Người gửi VP Gửi Ng…" at bounding box center [607, 108] width 1101 height 59
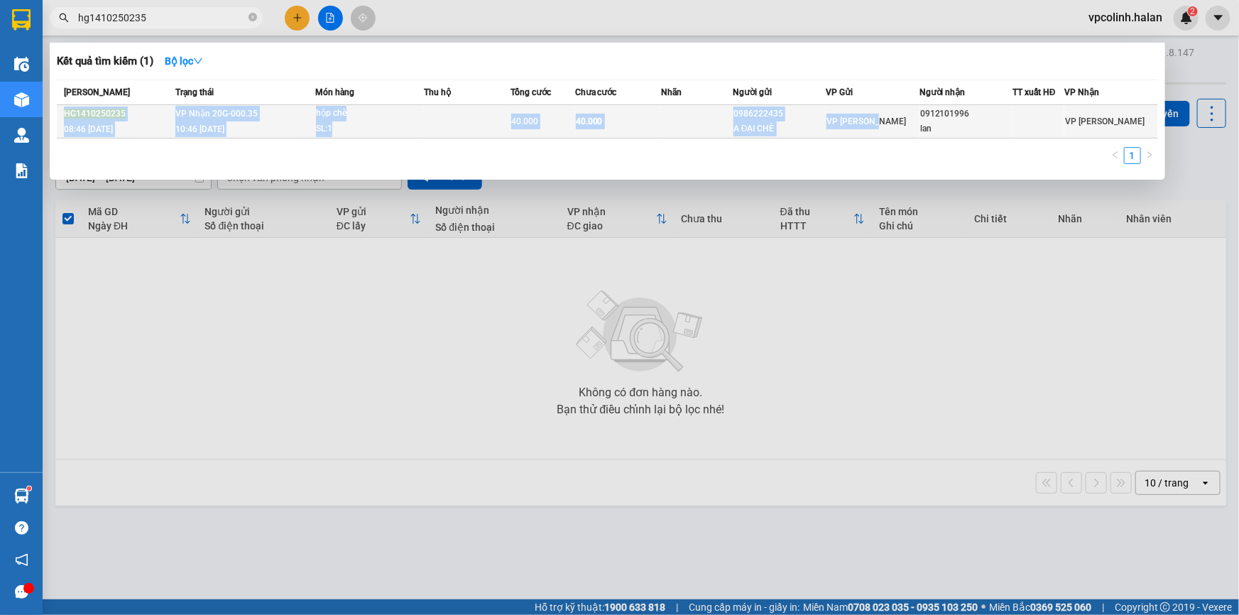
click at [878, 118] on span "VP [PERSON_NAME]" at bounding box center [865, 121] width 79 height 10
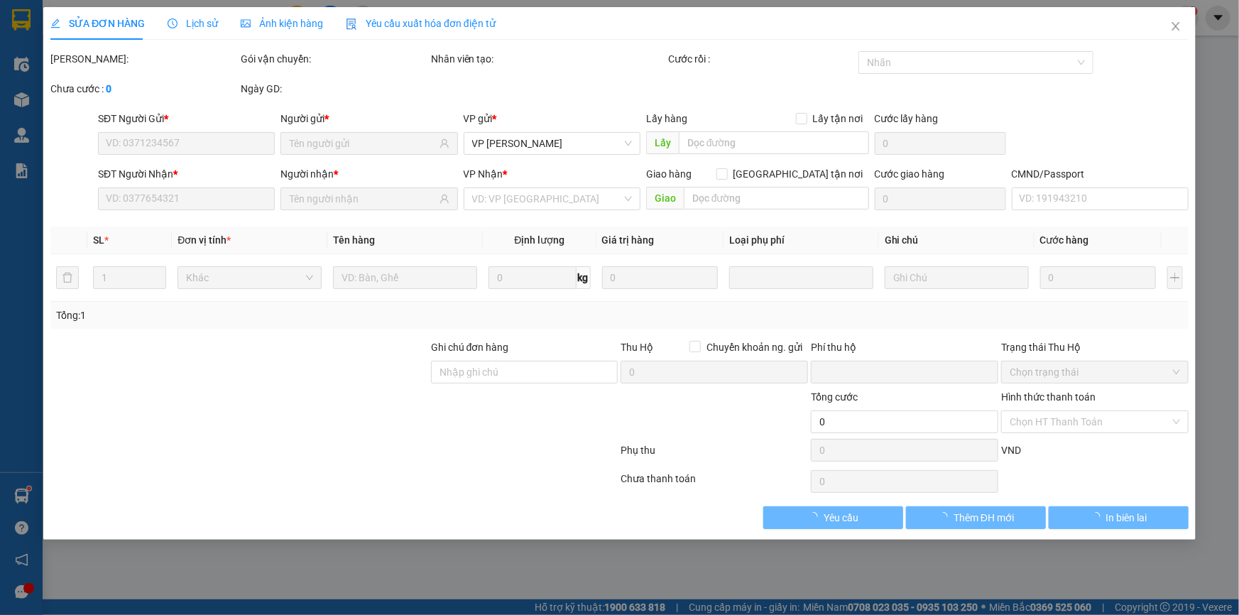
type input "0986222435"
type input "A ĐẠI CHÈ"
type input "0912101996"
type input "lan"
type input "0"
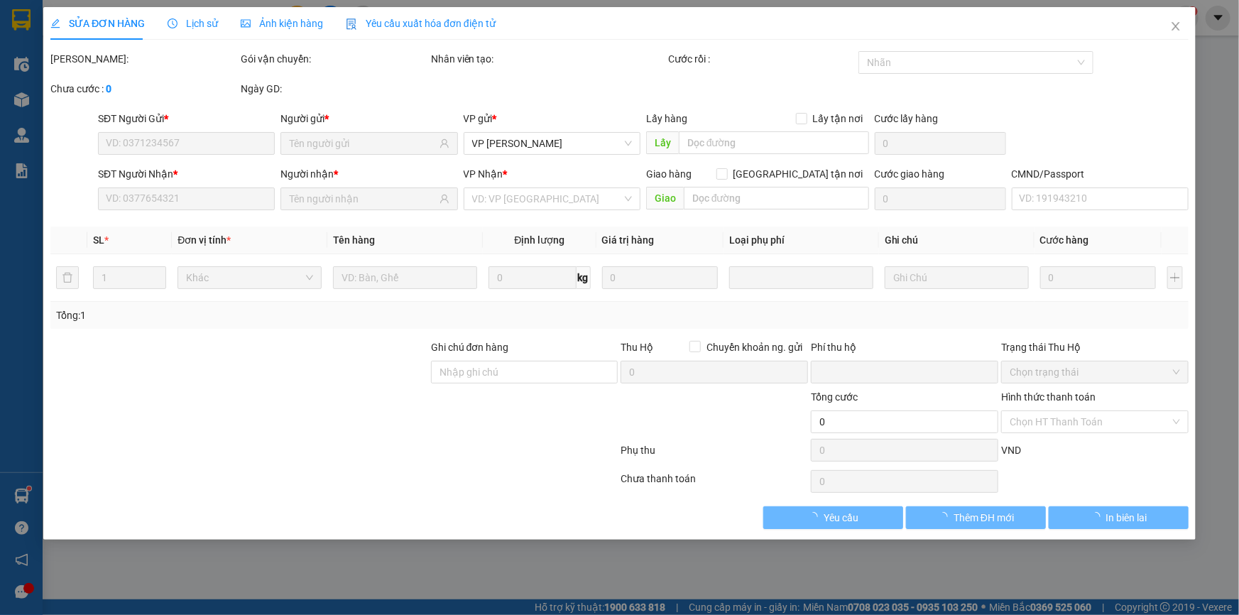
type input "40.000"
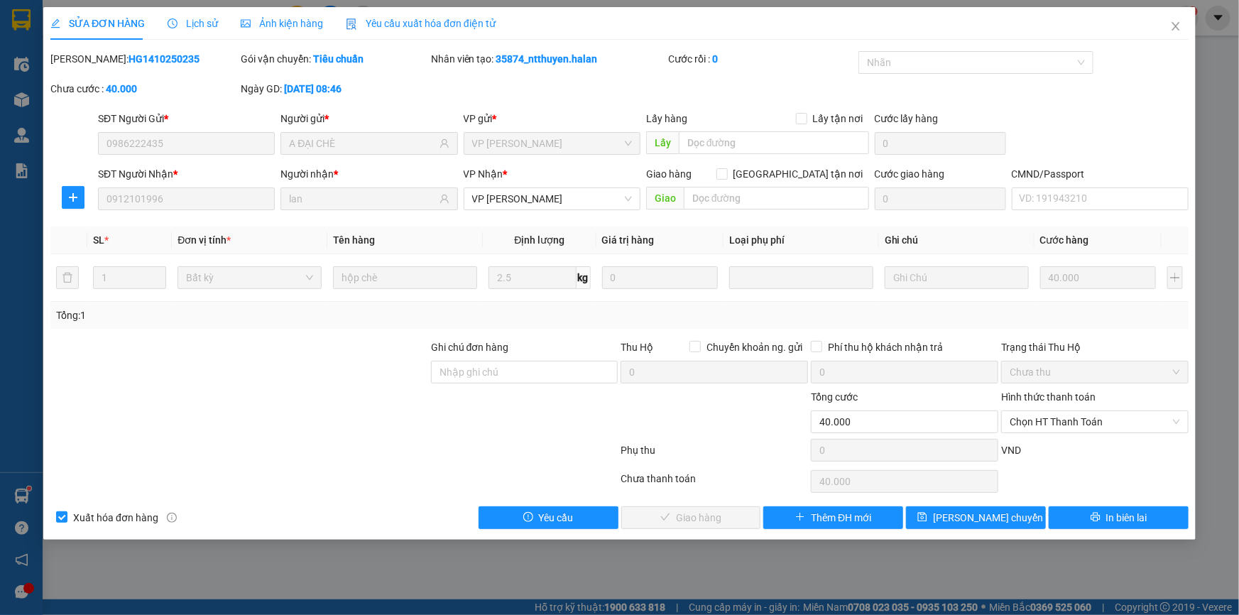
click at [1089, 434] on div "Hình thức thanh toán Chọn HT Thanh Toán" at bounding box center [1094, 414] width 187 height 50
click at [1077, 424] on span "Chọn HT Thanh Toán" at bounding box center [1094, 421] width 170 height 21
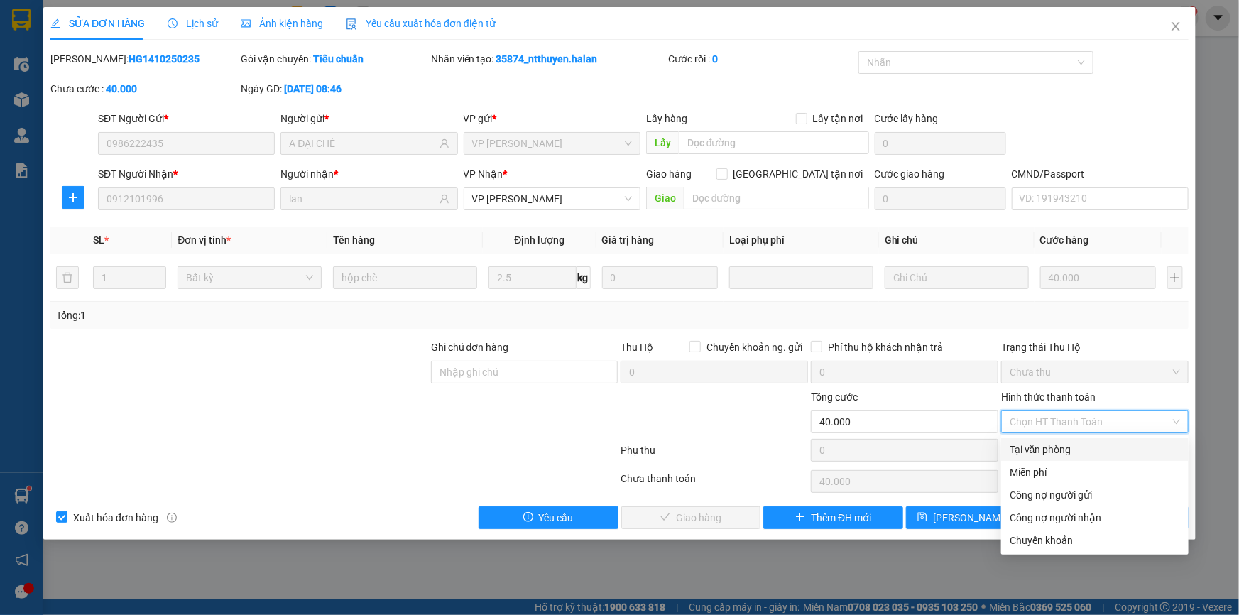
click at [1041, 450] on div "Tại văn phòng" at bounding box center [1094, 449] width 170 height 16
type input "0"
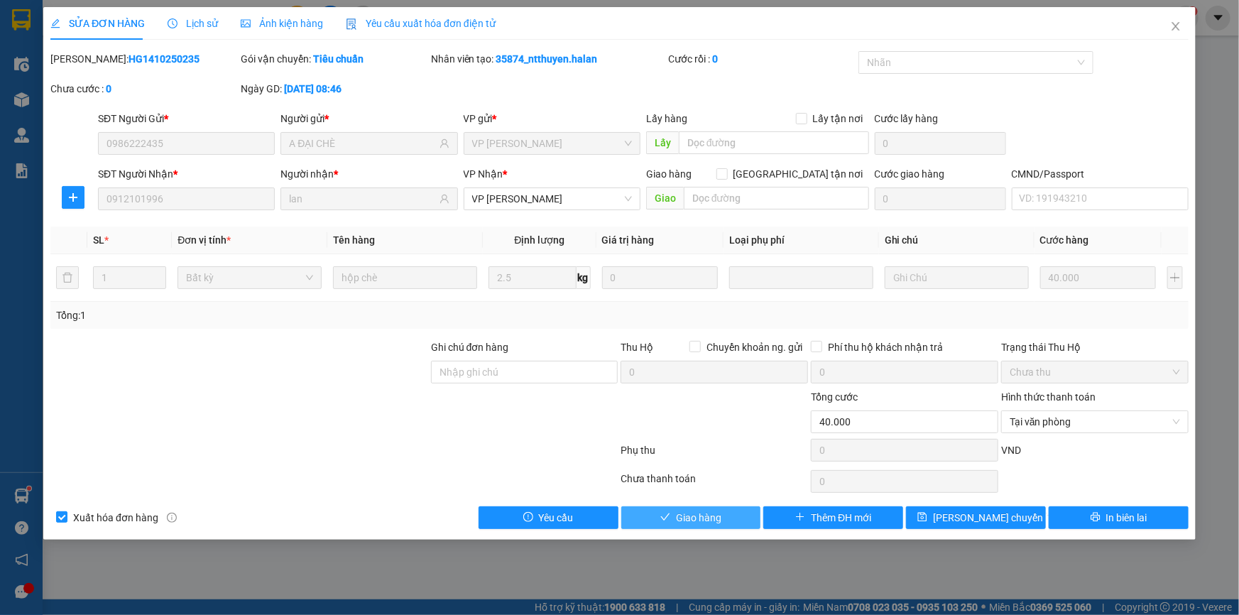
click at [678, 506] on button "Giao hàng" at bounding box center [691, 517] width 140 height 23
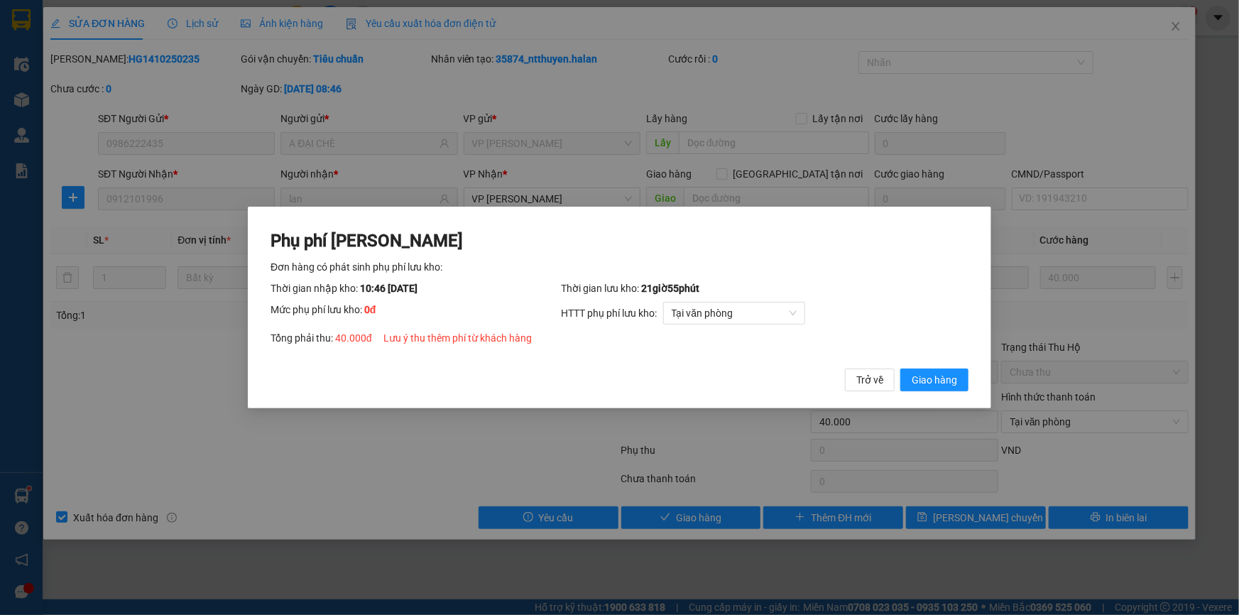
click at [900, 368] on button "Giao hàng" at bounding box center [934, 379] width 68 height 23
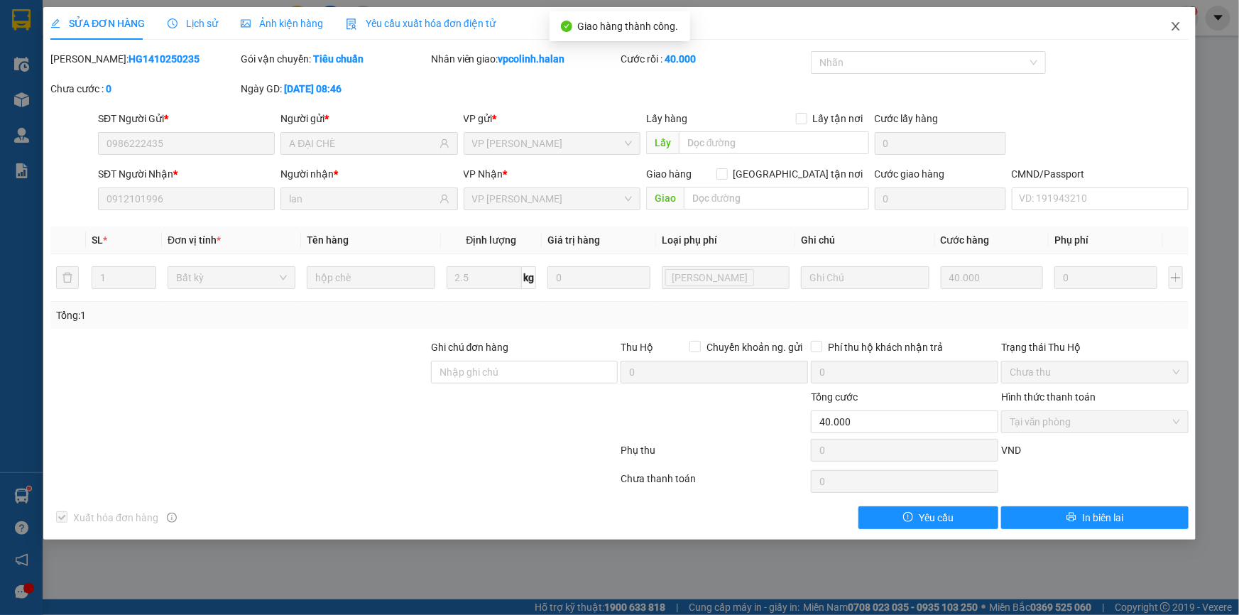
click at [1183, 23] on span "Close" at bounding box center [1175, 27] width 40 height 40
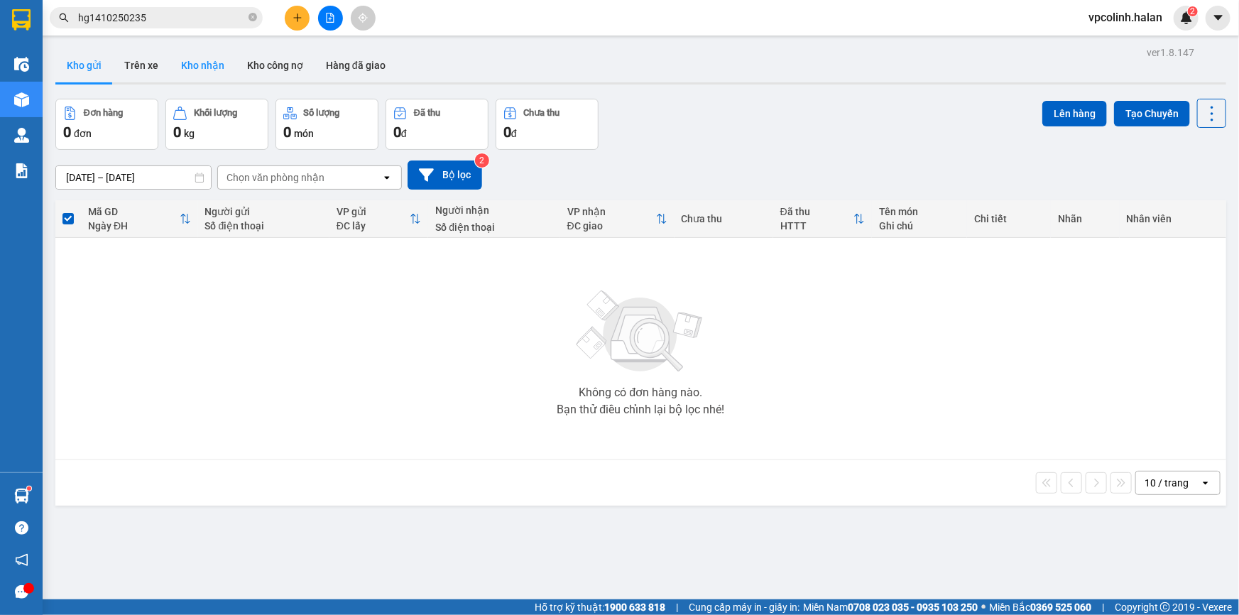
click at [185, 72] on button "Kho nhận" at bounding box center [203, 65] width 66 height 34
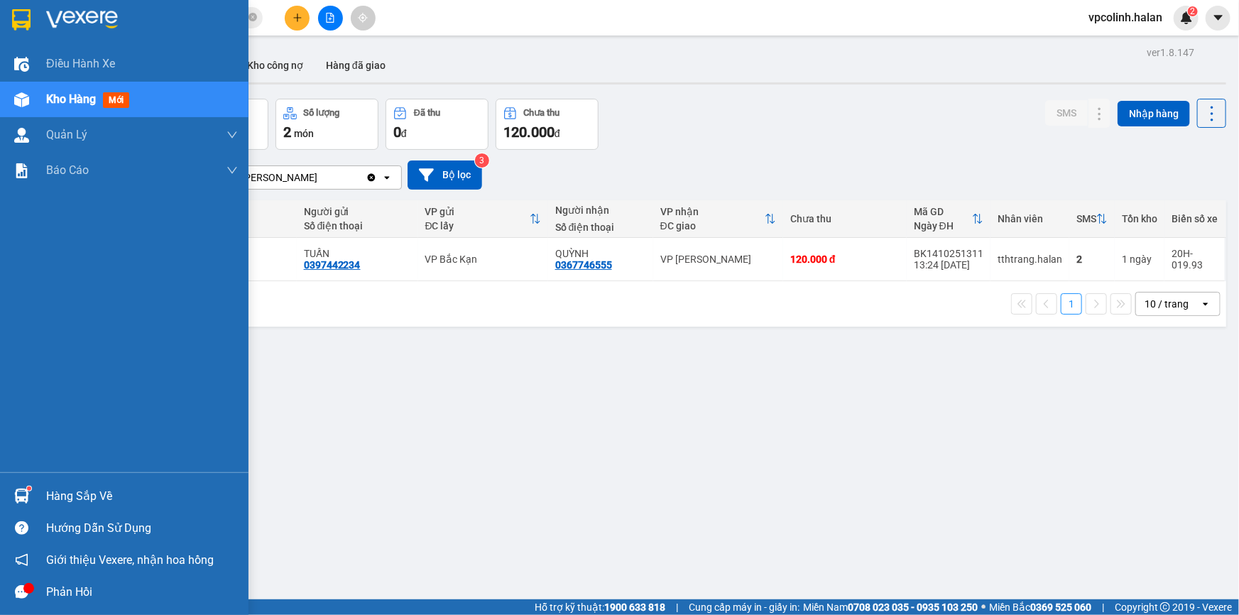
click at [29, 503] on div at bounding box center [21, 495] width 25 height 25
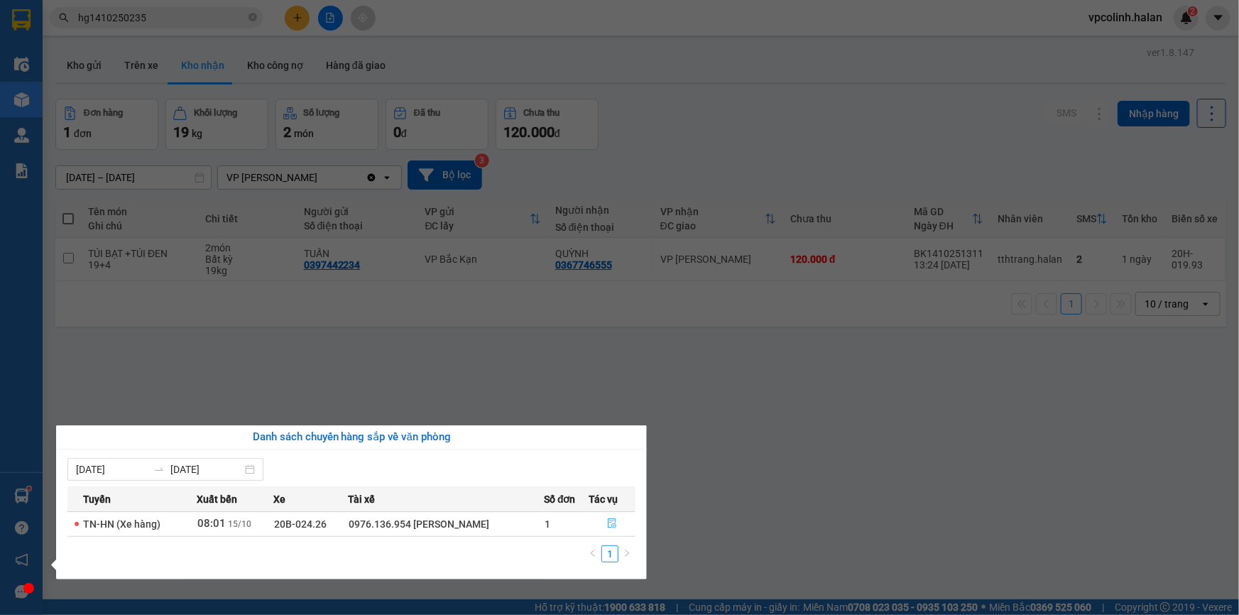
click at [608, 517] on button "button" at bounding box center [611, 523] width 45 height 23
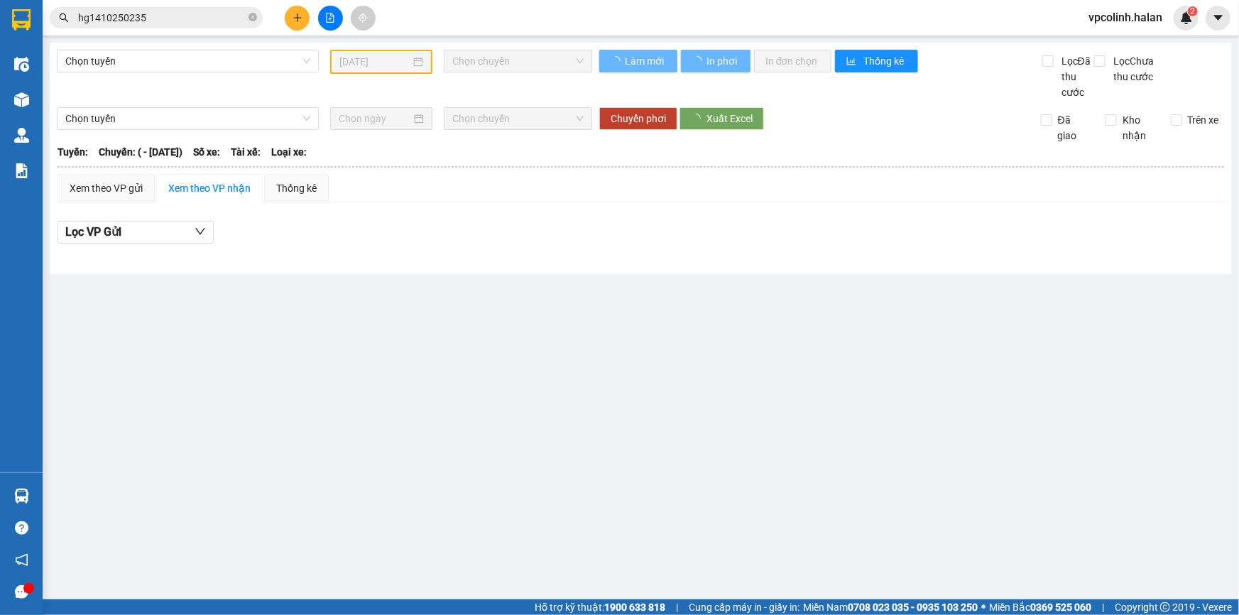
type input "[DATE]"
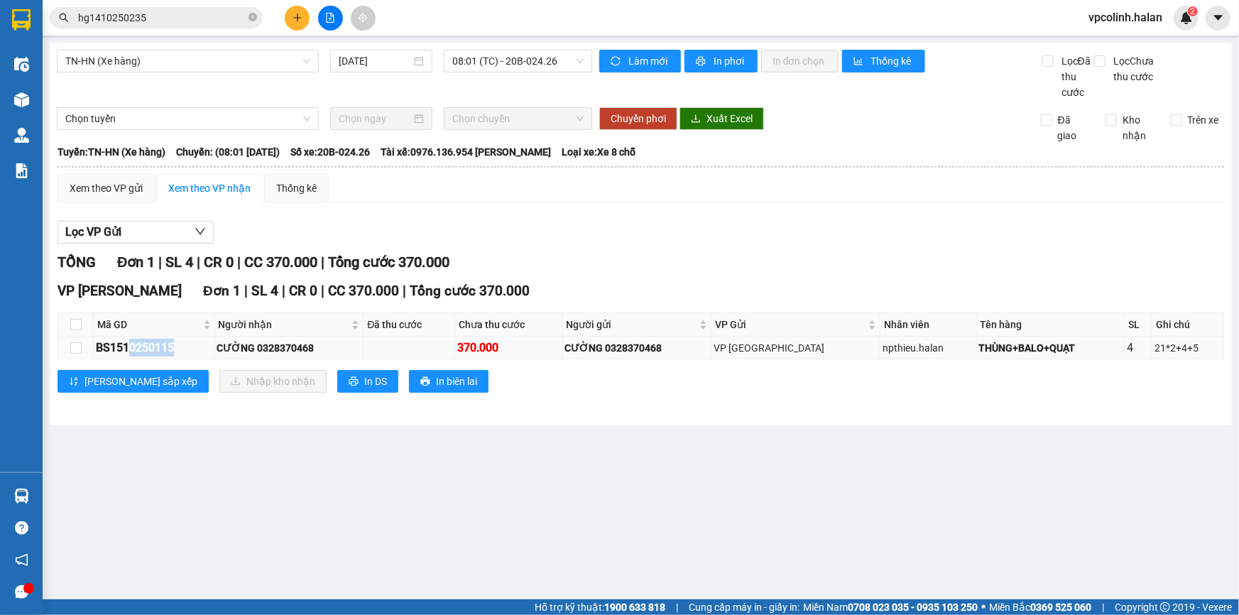
drag, startPoint x: 128, startPoint y: 344, endPoint x: 197, endPoint y: 355, distance: 70.4
click at [197, 355] on div "BS1510250115" at bounding box center [154, 348] width 116 height 18
copy div "0250115"
click at [149, 14] on input "hg1410250235" at bounding box center [162, 18] width 168 height 16
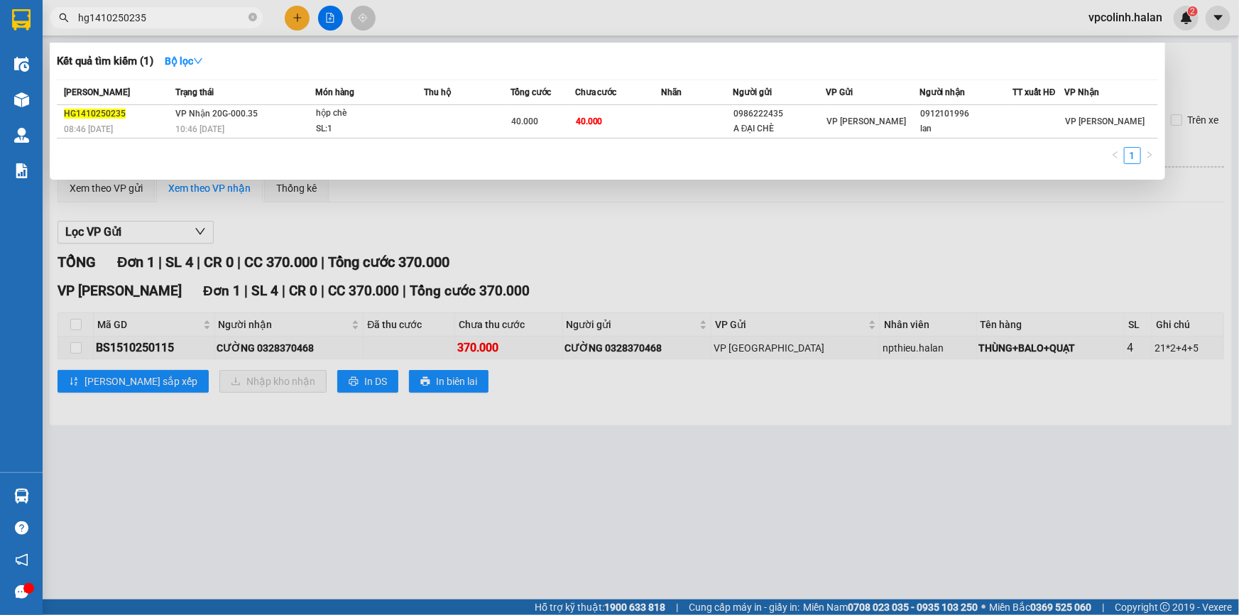
click at [149, 14] on input "hg1410250235" at bounding box center [162, 18] width 168 height 16
paste input "025011"
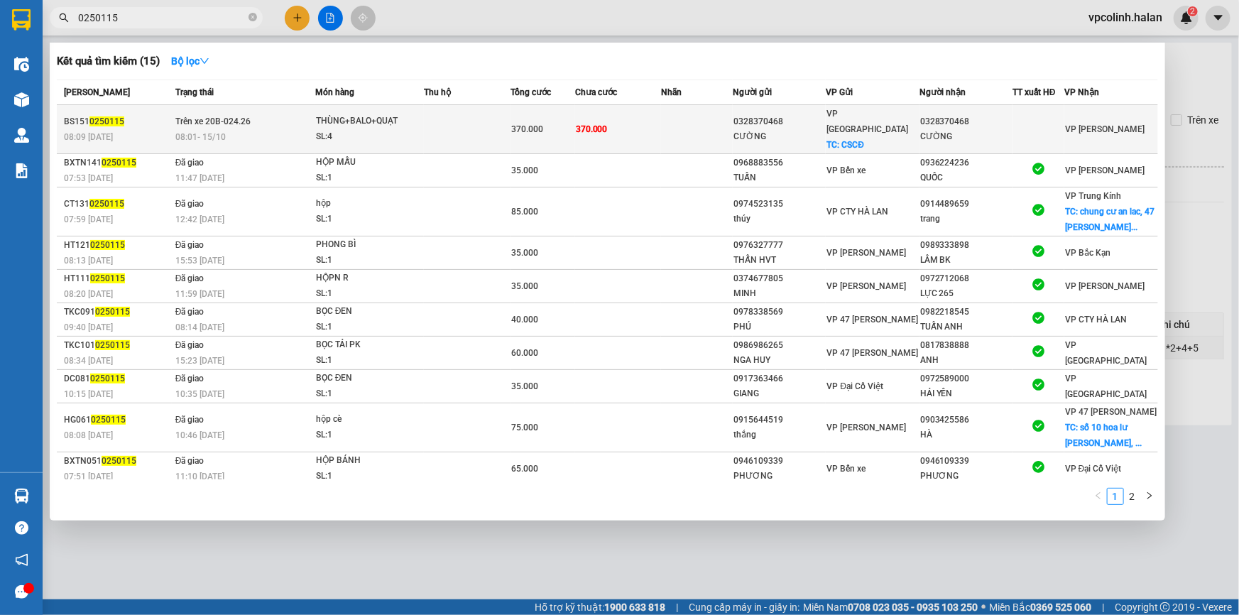
type input "0250115"
click at [459, 125] on td at bounding box center [467, 129] width 86 height 49
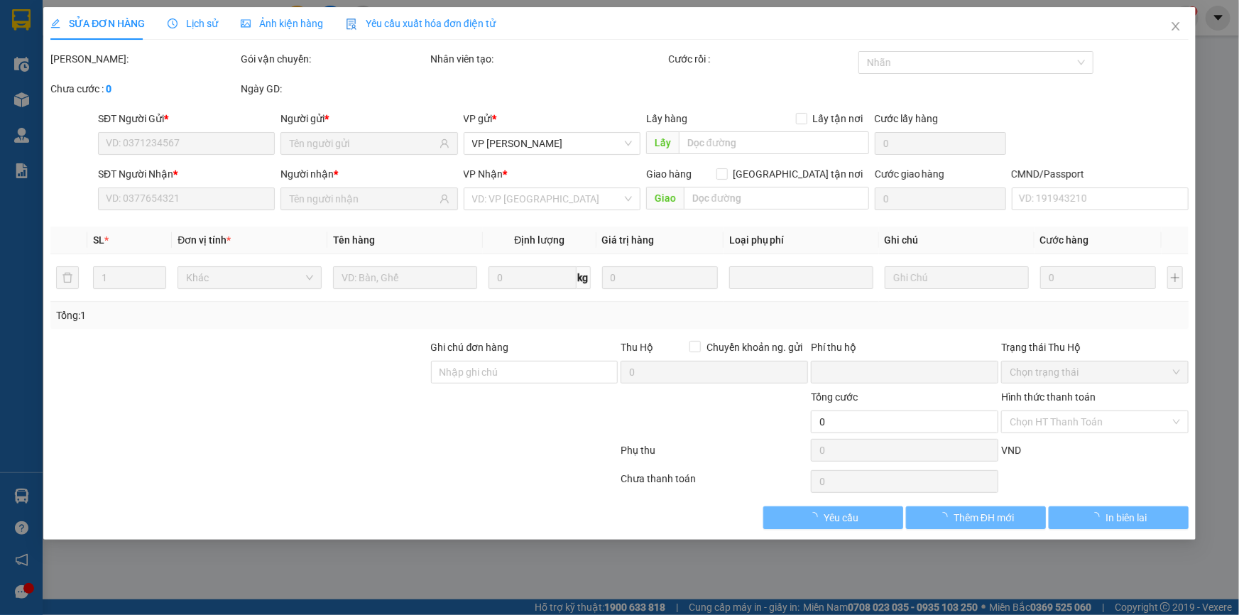
type input "0328370468"
type input "CƯỜNG"
checkbox input "true"
type input "CSCĐ"
type input "50.000"
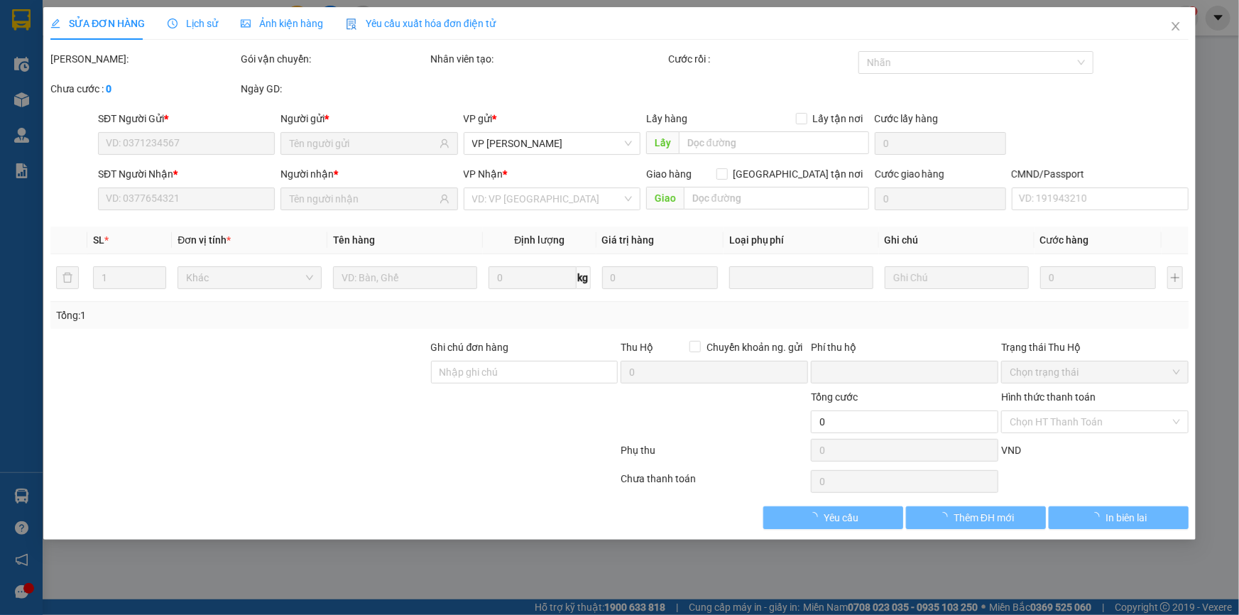
type input "0328370468"
type input "CƯỜNG"
type input "0"
type input "370.000"
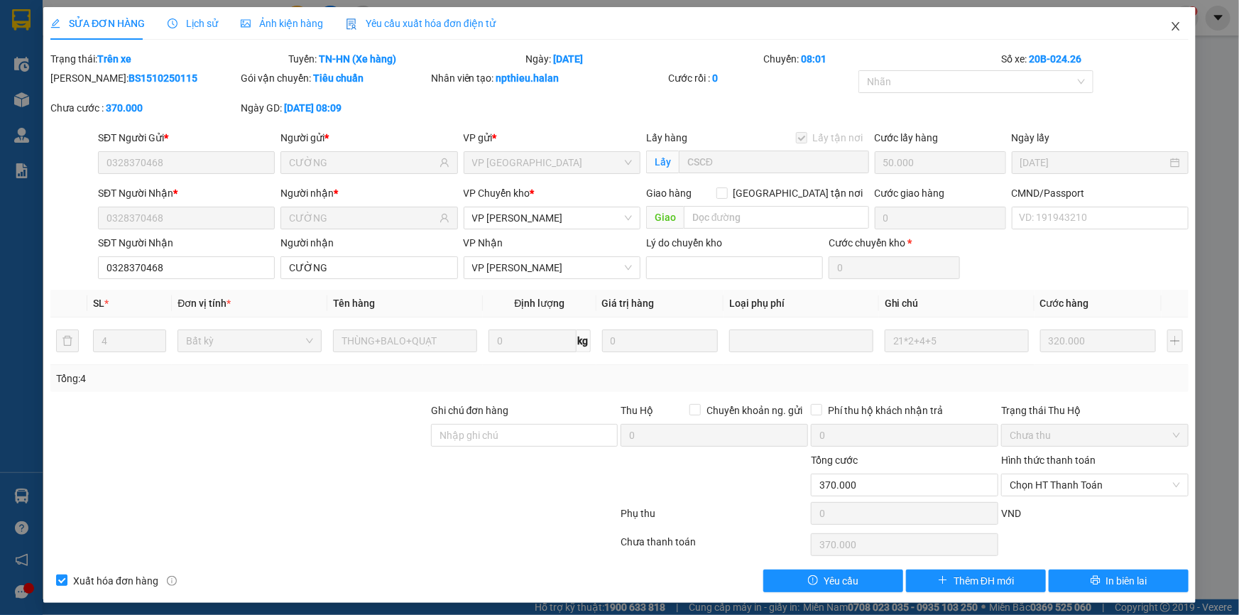
click at [1173, 26] on span "Close" at bounding box center [1175, 27] width 40 height 40
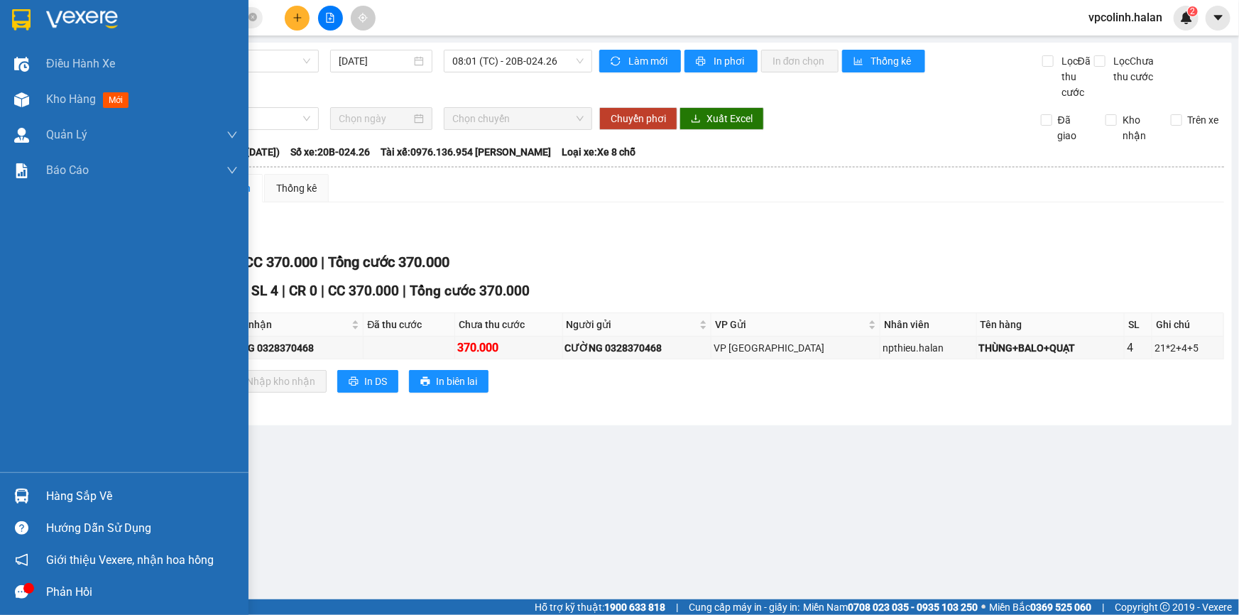
click at [31, 493] on div at bounding box center [21, 495] width 25 height 25
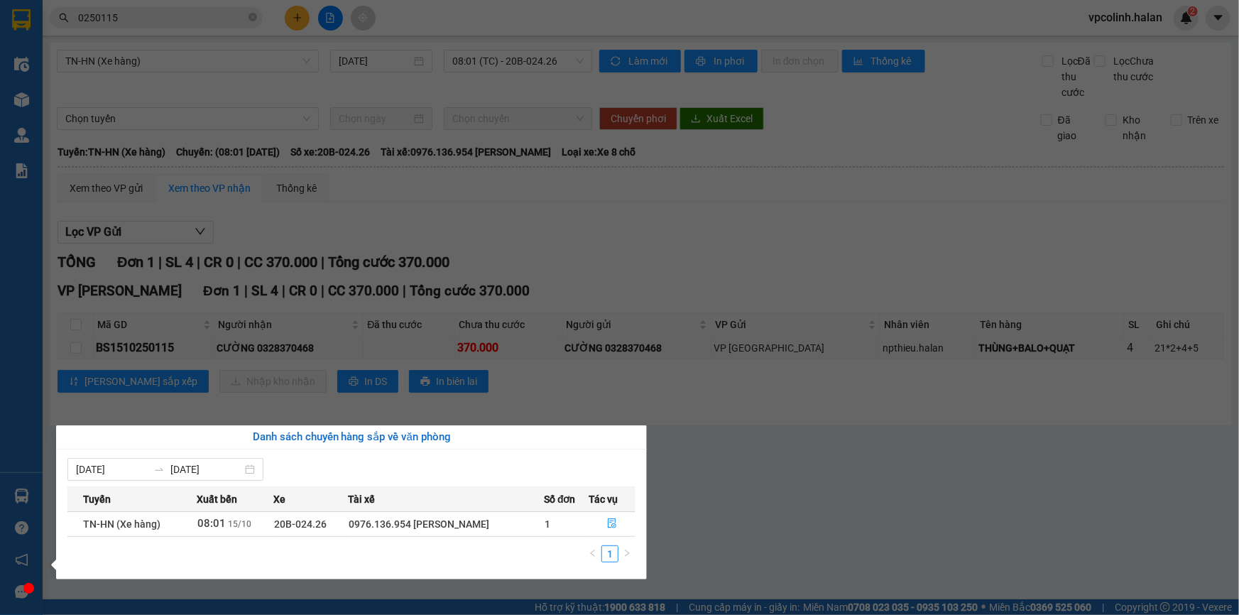
click at [894, 481] on section "Kết quả tìm kiếm ( 15 ) Bộ lọc Mã ĐH Trạng thái Món hàng Thu hộ Tổng cước Chưa …" at bounding box center [619, 307] width 1239 height 615
